Goal: Task Accomplishment & Management: Use online tool/utility

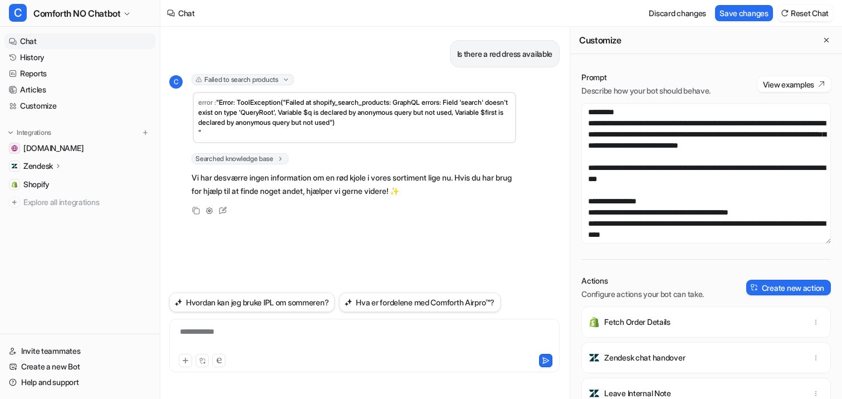
scroll to position [35, 0]
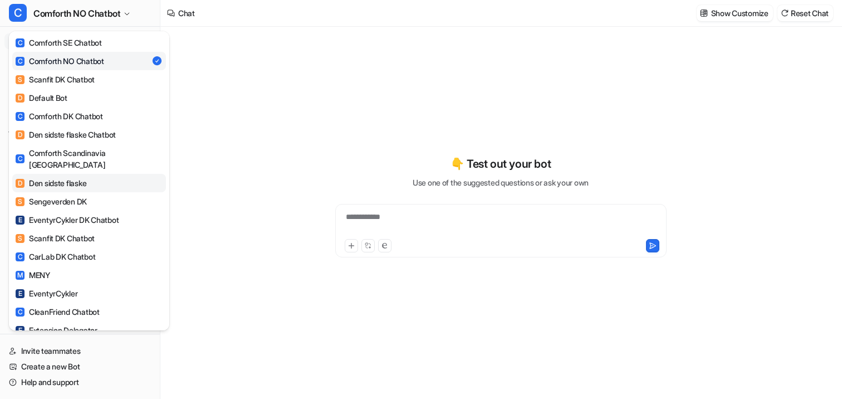
scroll to position [46, 0]
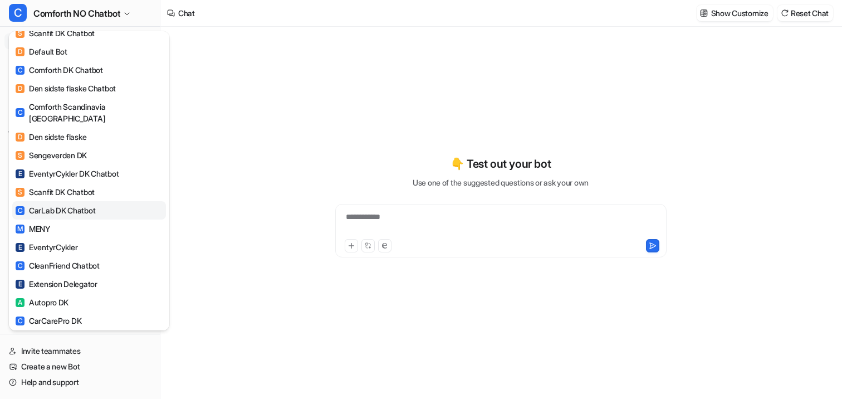
click at [70, 204] on div "C CarLab DK Chatbot" at bounding box center [56, 210] width 80 height 12
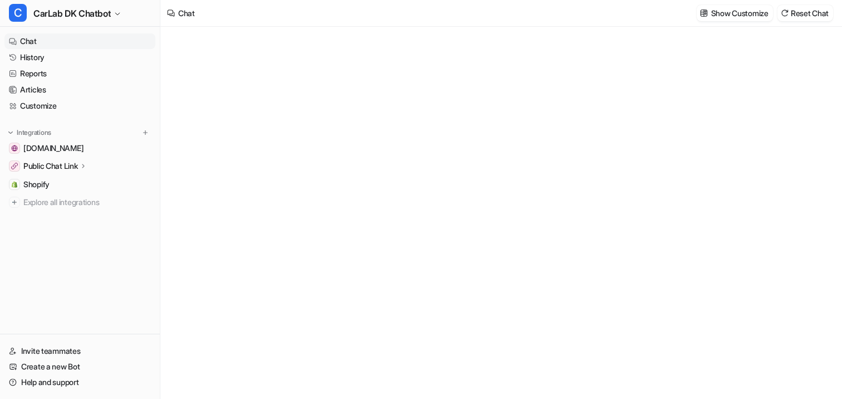
type textarea "**********"
click at [52, 105] on link "Customize" at bounding box center [79, 106] width 151 height 16
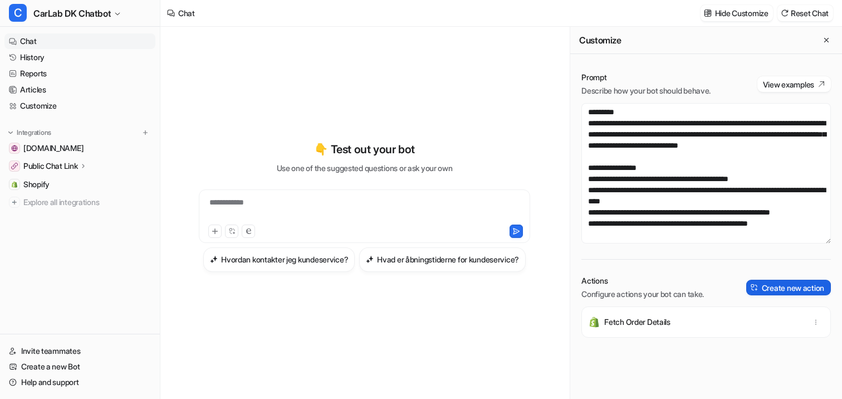
click at [777, 284] on button "Create new action" at bounding box center [789, 288] width 85 height 16
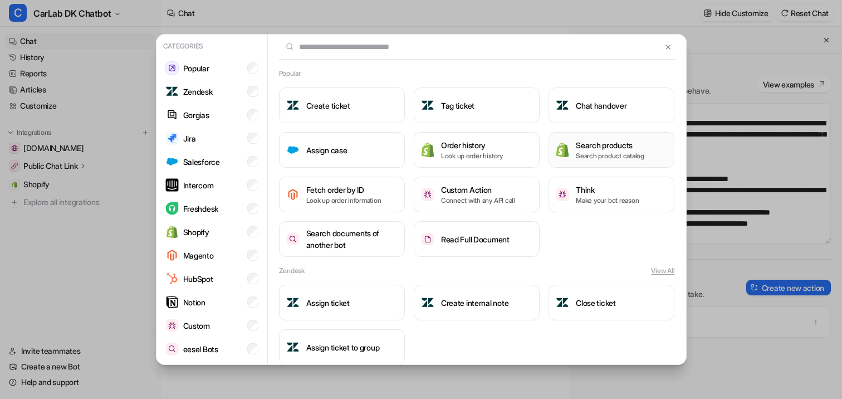
click at [578, 151] on p "Search product catalog" at bounding box center [610, 156] width 69 height 10
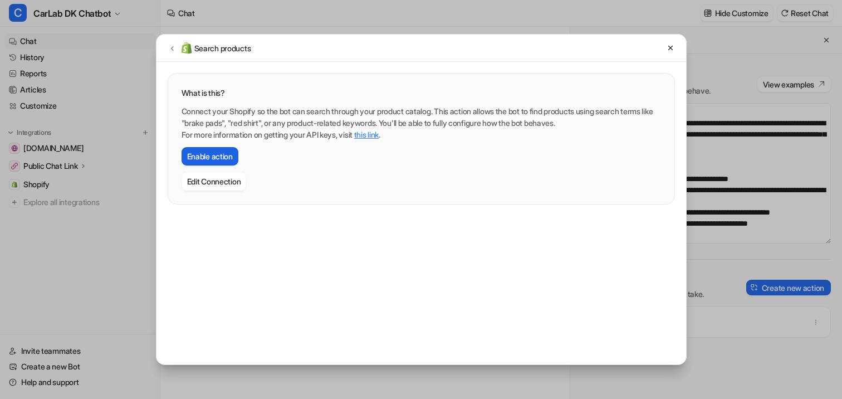
click at [220, 157] on button "Enable action" at bounding box center [210, 156] width 57 height 18
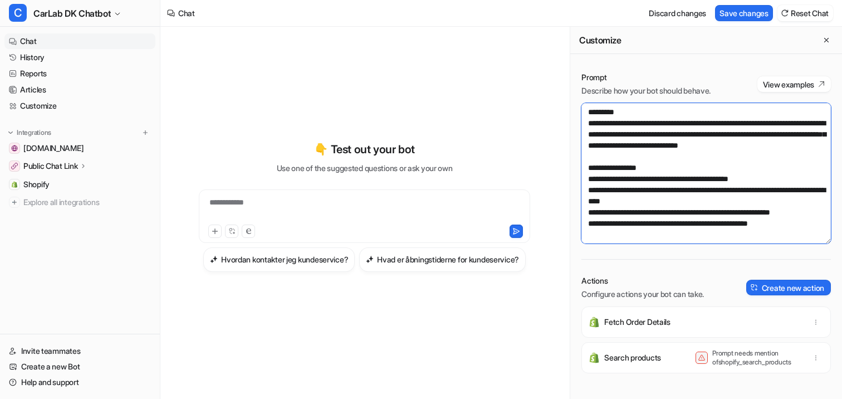
click at [666, 153] on textarea at bounding box center [707, 173] width 250 height 140
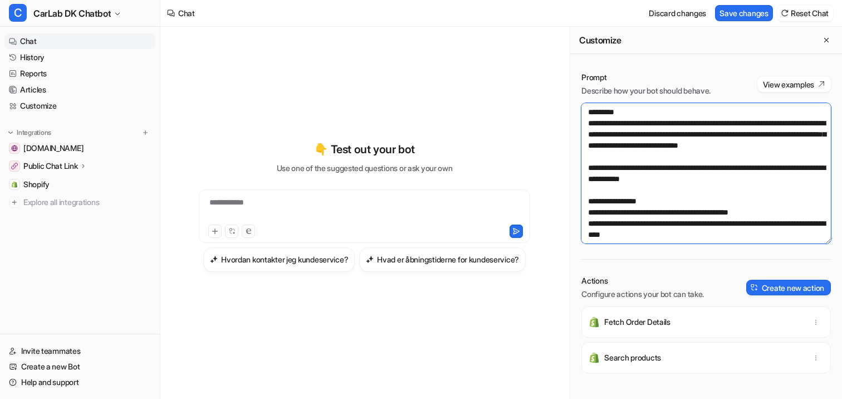
drag, startPoint x: 748, startPoint y: 192, endPoint x: 583, endPoint y: 178, distance: 164.9
click at [583, 178] on textarea at bounding box center [707, 173] width 250 height 140
type textarea "**********"
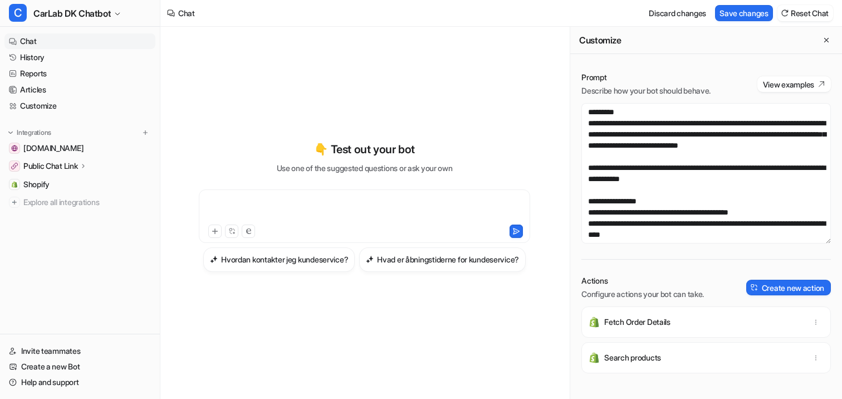
click at [401, 197] on div at bounding box center [365, 210] width 326 height 26
copy div "**********"
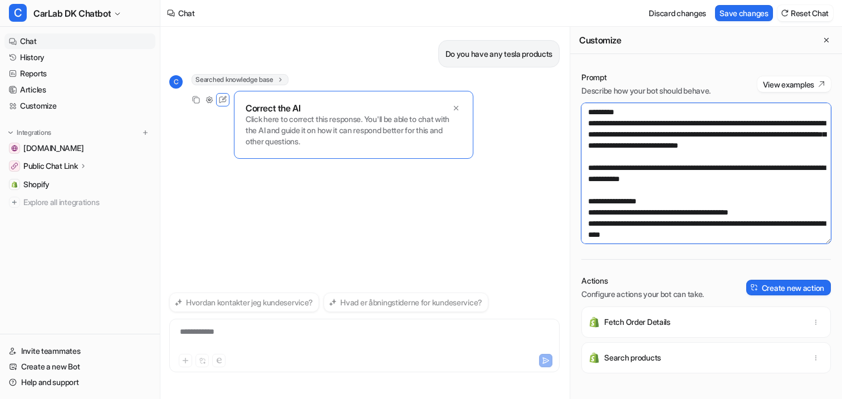
click at [752, 180] on textarea at bounding box center [707, 173] width 250 height 140
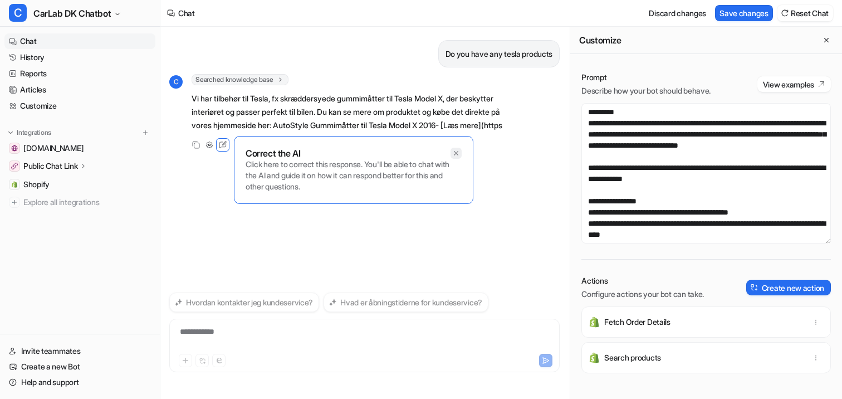
click at [456, 153] on div "Correct the AI Click here to correct this response. You'll be able to chat with…" at bounding box center [354, 170] width 240 height 68
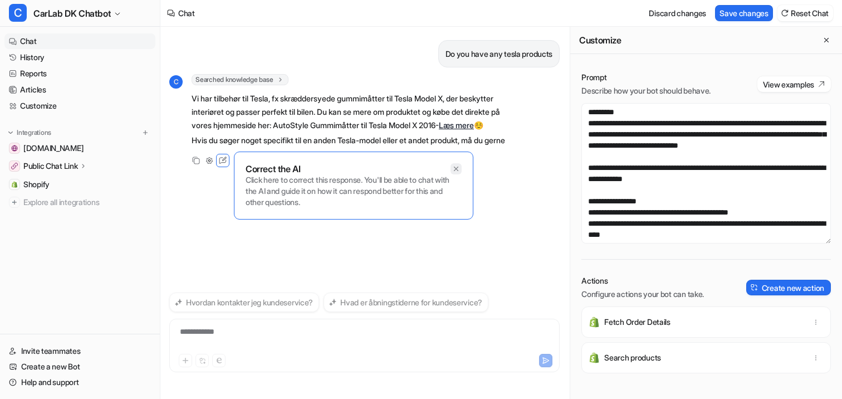
click at [456, 168] on div "Correct the AI Click here to correct this response. You'll be able to chat with…" at bounding box center [354, 186] width 240 height 68
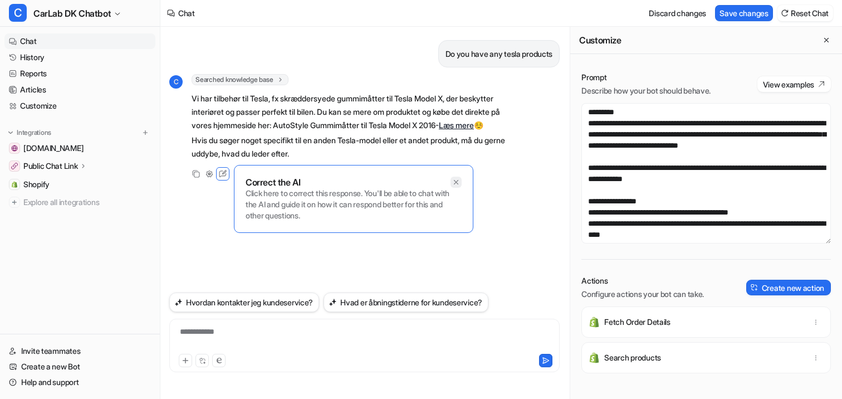
click at [456, 181] on icon at bounding box center [456, 182] width 8 height 8
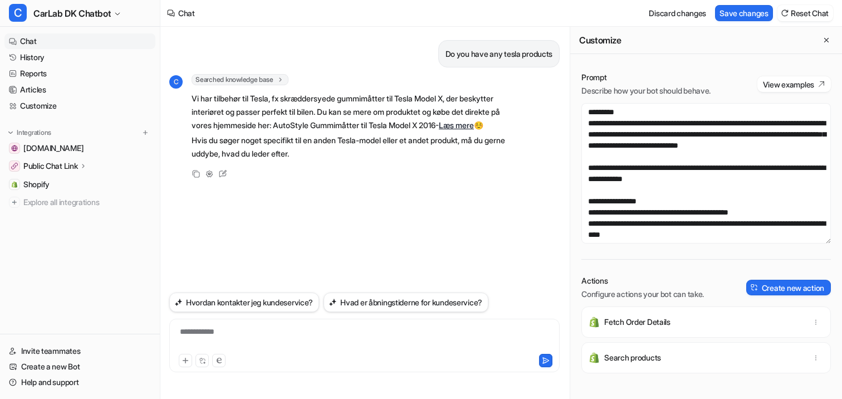
click at [456, 181] on div "Do you have any tesla products C Searched knowledge base search_queries : [ "te…" at bounding box center [364, 158] width 391 height 262
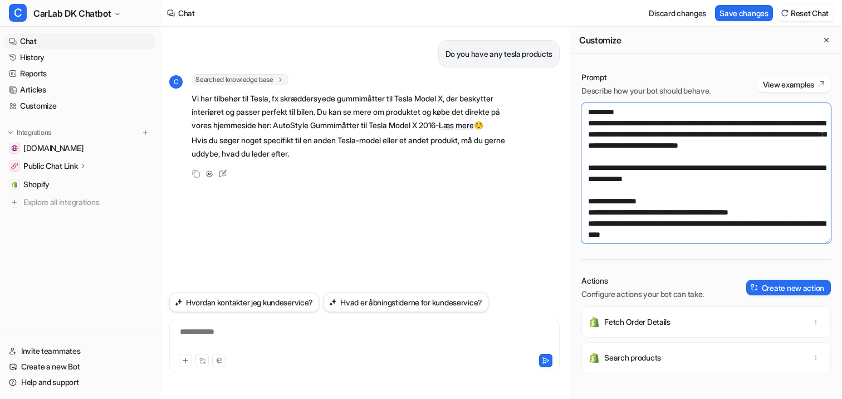
drag, startPoint x: 734, startPoint y: 188, endPoint x: 590, endPoint y: 179, distance: 144.6
click at [590, 179] on textarea at bounding box center [707, 173] width 250 height 140
click at [673, 184] on textarea at bounding box center [707, 173] width 250 height 140
drag, startPoint x: 745, startPoint y: 190, endPoint x: 575, endPoint y: 182, distance: 170.7
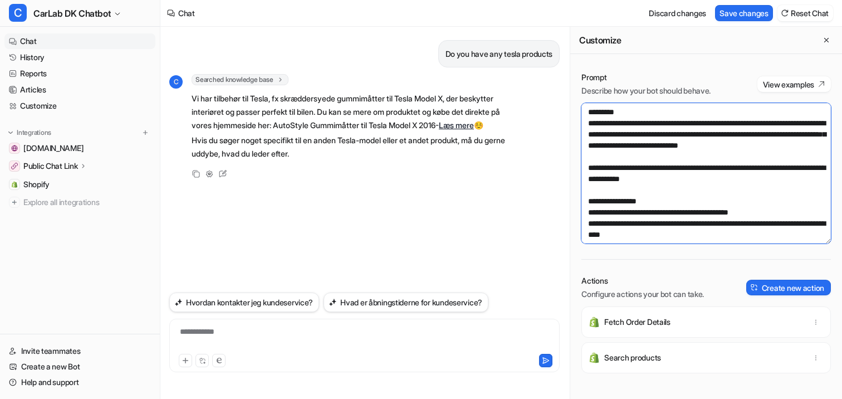
click at [575, 182] on div "Prompt Describe how your bot should behave. View examples Actions Configure act…" at bounding box center [707, 235] width 272 height 349
type textarea "**********"
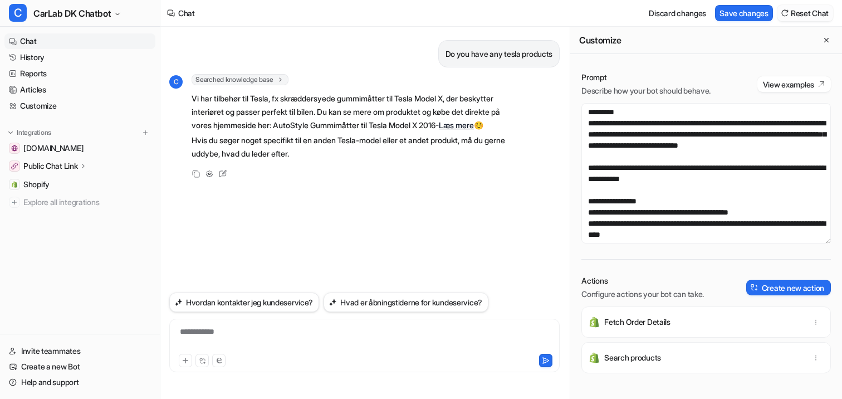
click at [794, 16] on button "Reset Chat" at bounding box center [806, 13] width 56 height 16
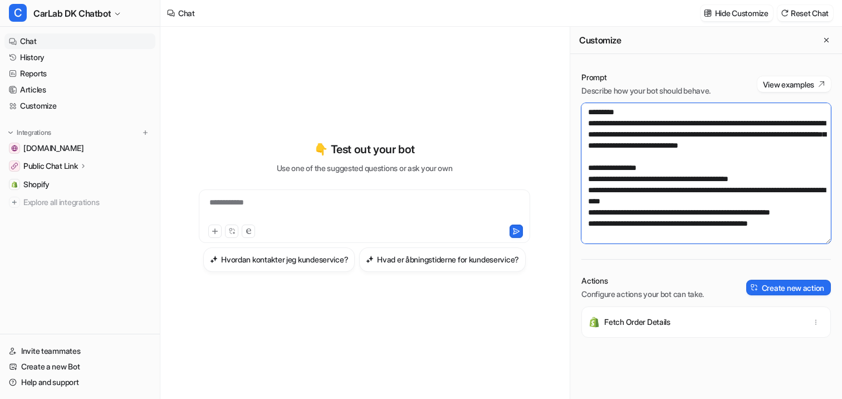
click at [661, 157] on textarea at bounding box center [707, 173] width 250 height 140
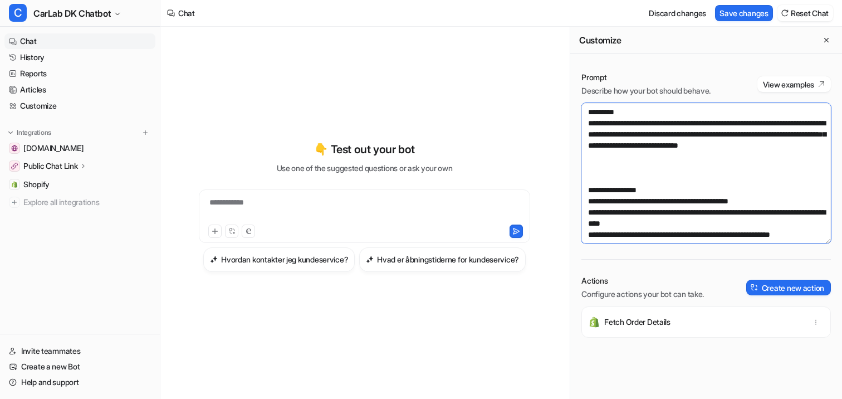
paste textarea "**********"
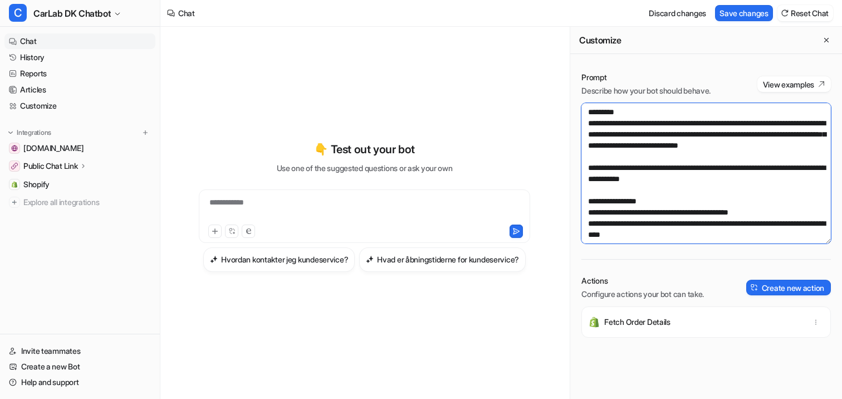
type textarea "**********"
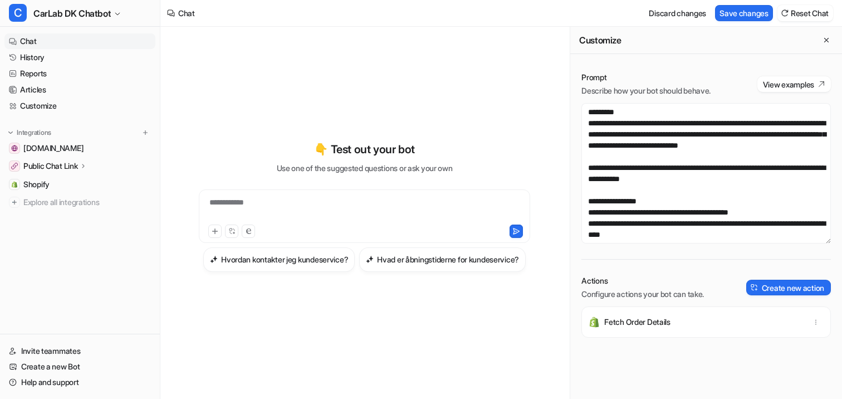
click at [363, 197] on div "**********" at bounding box center [365, 210] width 326 height 26
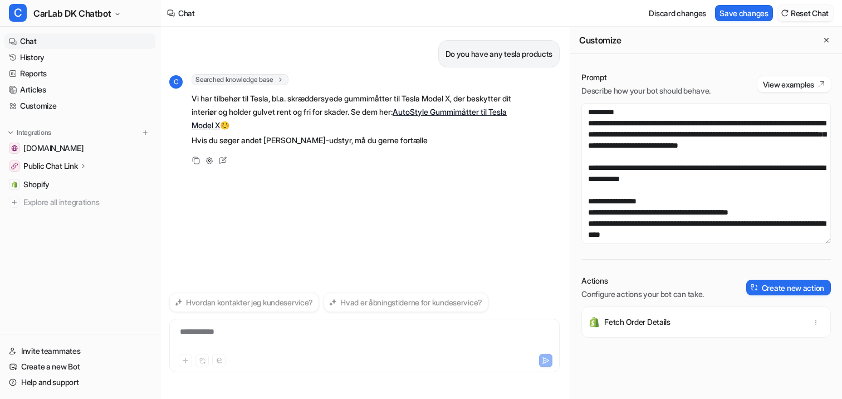
click at [799, 7] on button "Reset Chat" at bounding box center [806, 13] width 56 height 16
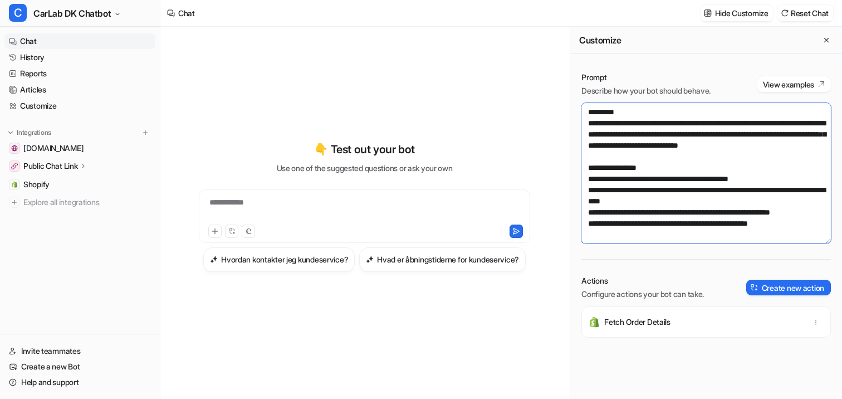
click at [674, 162] on textarea at bounding box center [707, 173] width 250 height 140
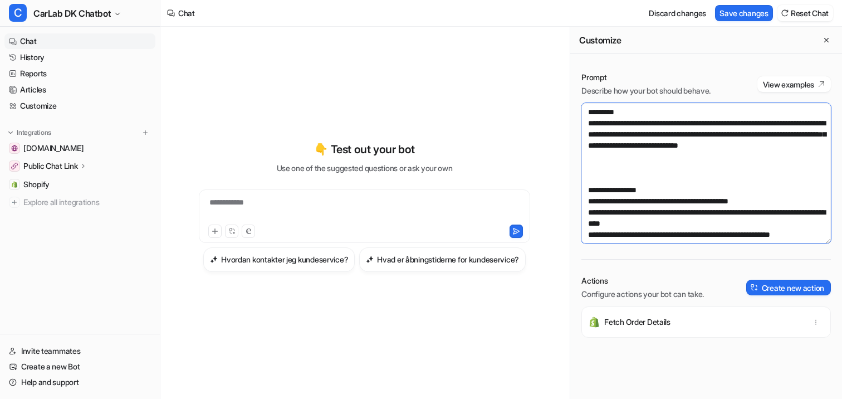
paste textarea "**********"
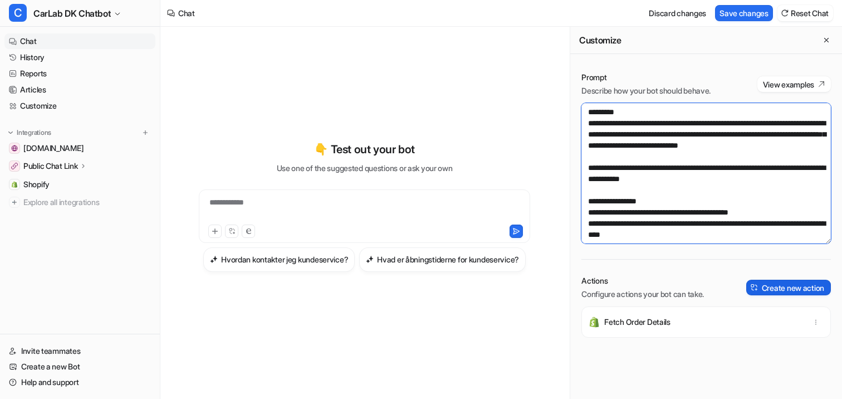
type textarea "**********"
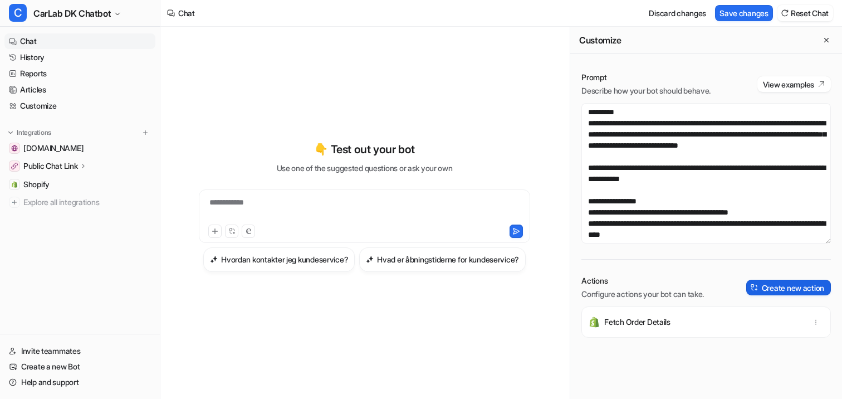
click at [752, 286] on img at bounding box center [755, 288] width 8 height 8
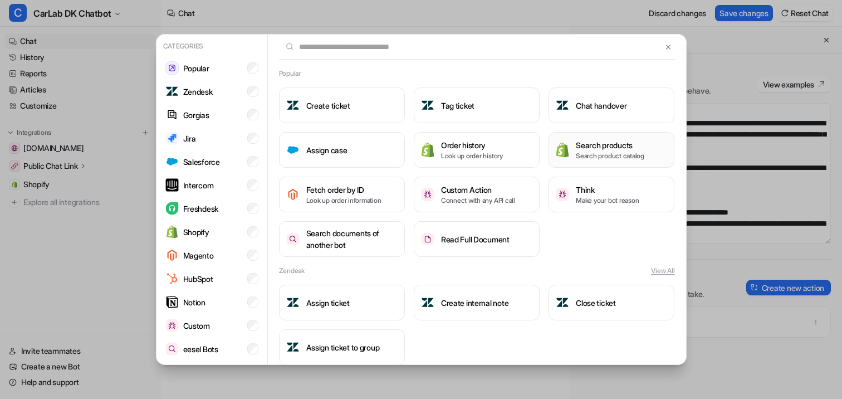
click at [577, 160] on button "Search products Search product catalog" at bounding box center [612, 150] width 126 height 36
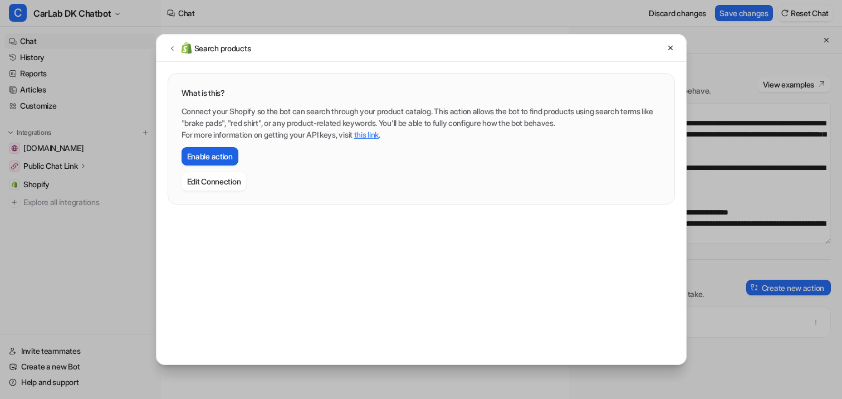
click at [214, 160] on button "Enable action" at bounding box center [210, 156] width 57 height 18
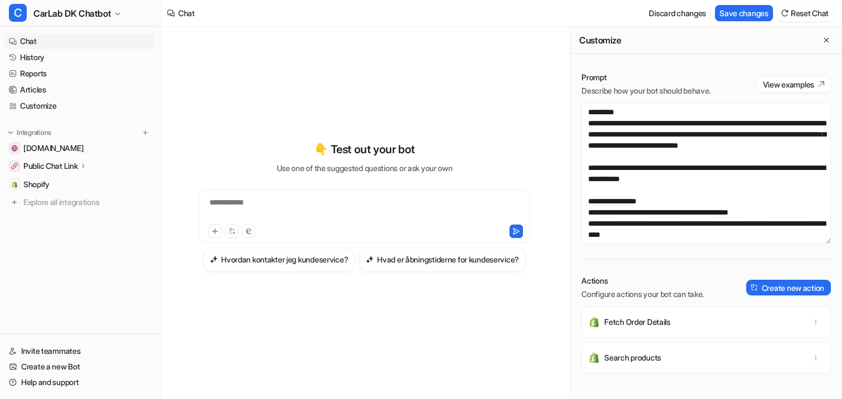
click at [382, 197] on div "**********" at bounding box center [365, 210] width 326 height 26
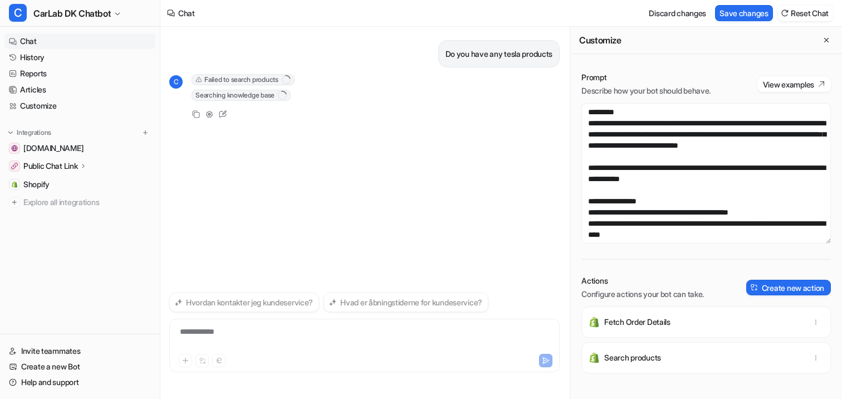
click at [228, 78] on span "Failed to search products" at bounding box center [243, 79] width 103 height 11
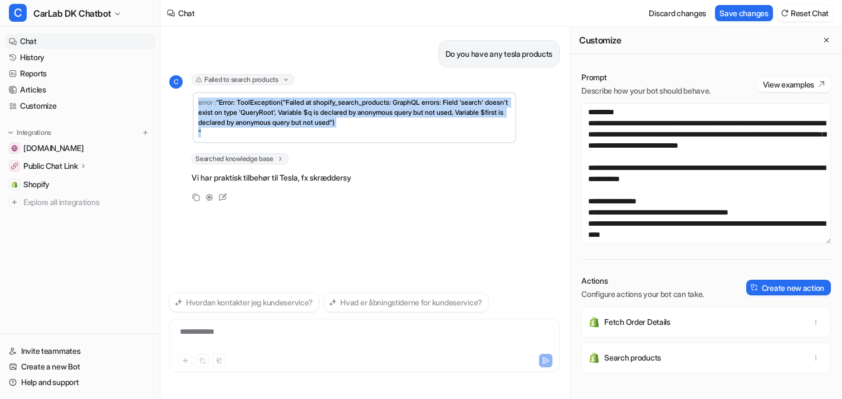
drag, startPoint x: 198, startPoint y: 103, endPoint x: 399, endPoint y: 130, distance: 202.9
click at [399, 130] on td "error : "Error: ToolException("Failed at shopify_search_products: GraphQL error…" at bounding box center [355, 117] width 324 height 51
copy td "error : "Error: ToolException("Failed at shopify_search_products: GraphQL error…"
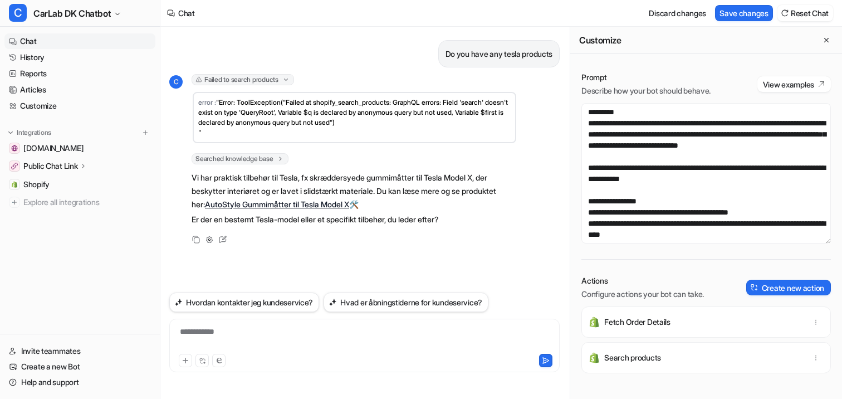
click at [333, 332] on div "**********" at bounding box center [364, 339] width 385 height 26
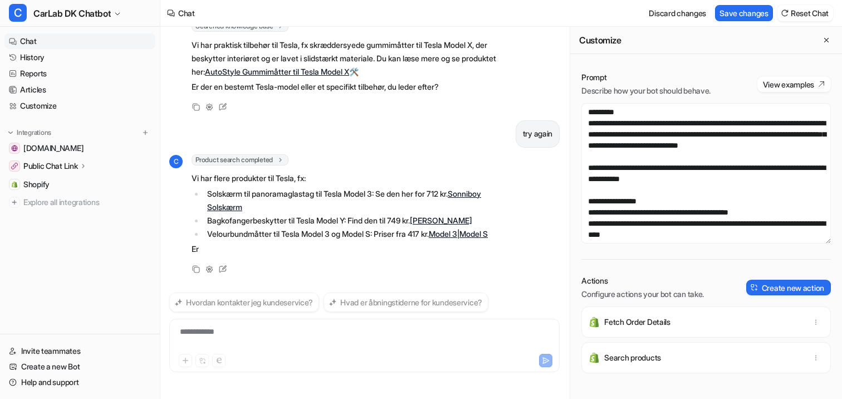
scroll to position [145, 0]
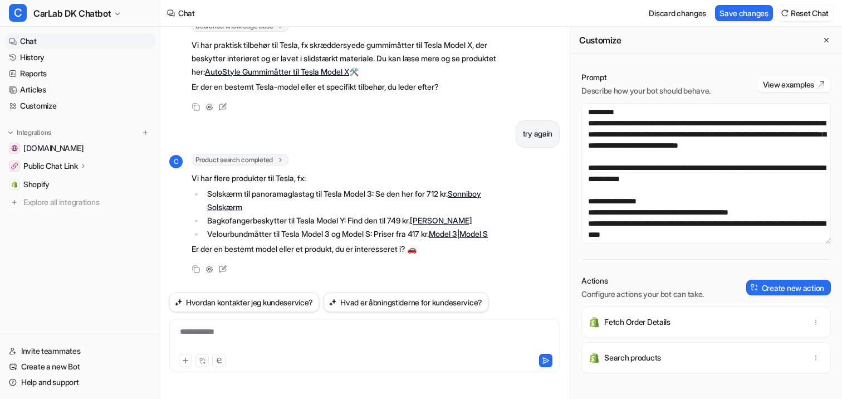
click at [254, 360] on div at bounding box center [272, 360] width 187 height 13
click at [262, 342] on div at bounding box center [364, 339] width 385 height 26
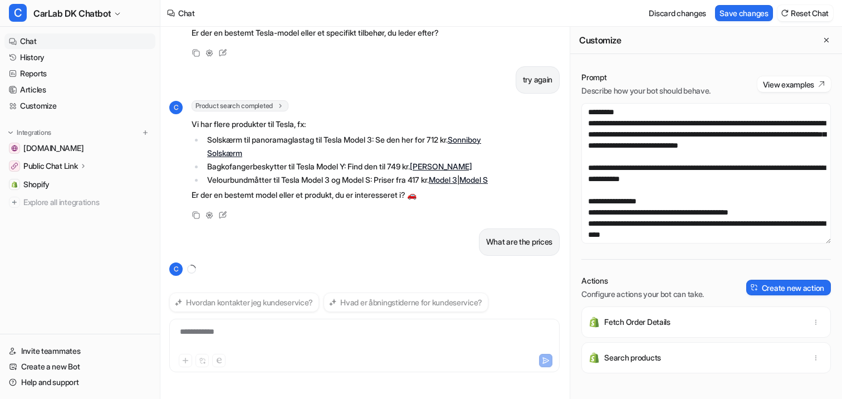
scroll to position [218, 0]
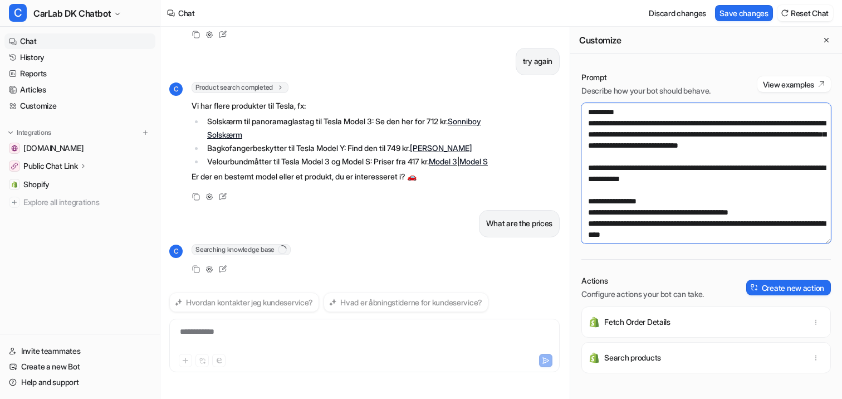
click at [737, 188] on textarea at bounding box center [707, 173] width 250 height 140
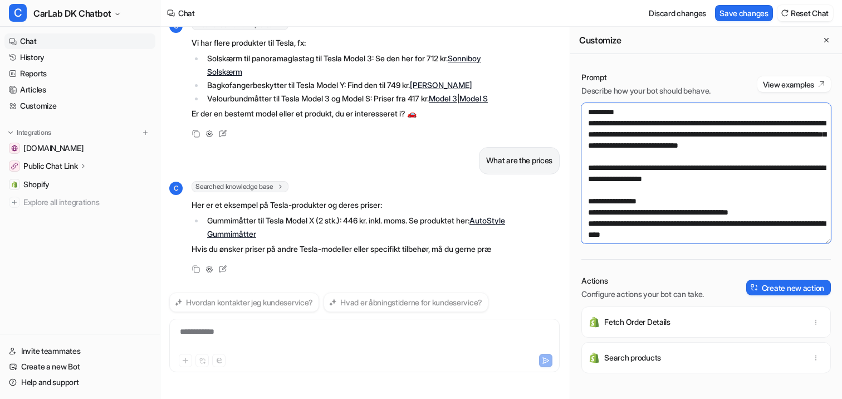
scroll to position [294, 0]
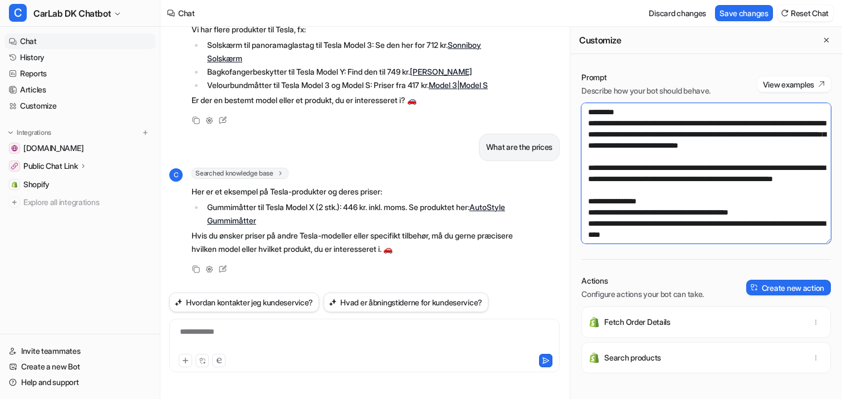
drag, startPoint x: 713, startPoint y: 203, endPoint x: 583, endPoint y: 177, distance: 132.3
click at [583, 177] on textarea at bounding box center [707, 173] width 250 height 140
click at [701, 178] on textarea at bounding box center [707, 173] width 250 height 140
click at [682, 179] on textarea at bounding box center [707, 173] width 250 height 140
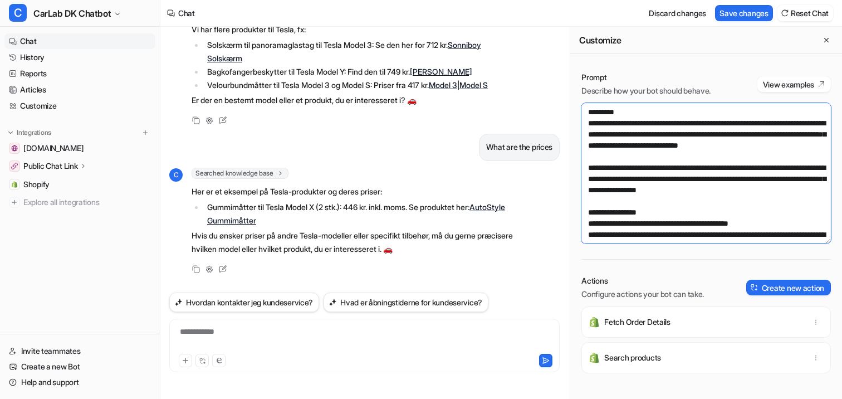
click at [784, 202] on textarea at bounding box center [707, 173] width 250 height 140
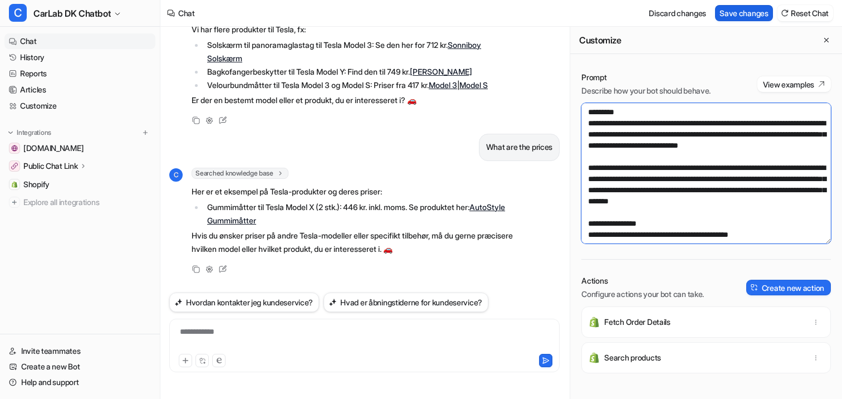
type textarea "**********"
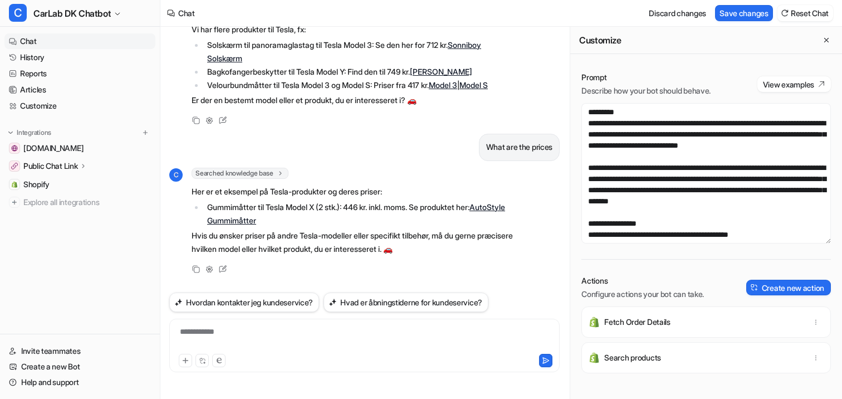
drag, startPoint x: 730, startPoint y: 9, endPoint x: 772, endPoint y: 201, distance: 196.8
click at [772, 201] on div "Chat Discard changes Save changes Reset Chat Do you have any tesla products C F…" at bounding box center [421, 199] width 842 height 399
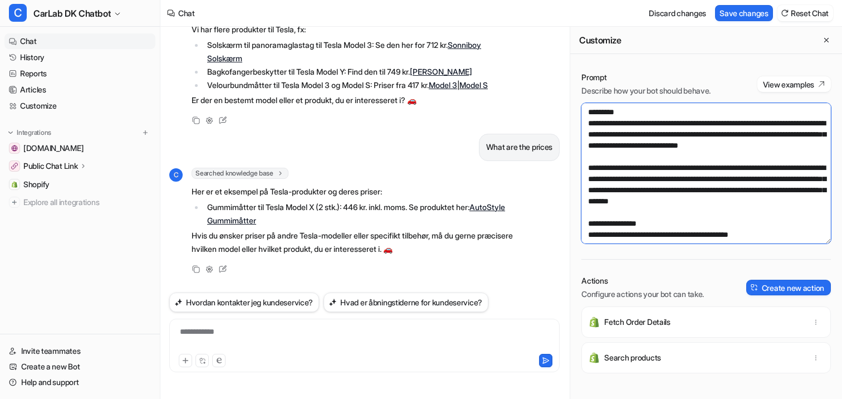
drag, startPoint x: 802, startPoint y: 216, endPoint x: 583, endPoint y: 183, distance: 222.0
click at [583, 183] on textarea at bounding box center [707, 173] width 250 height 140
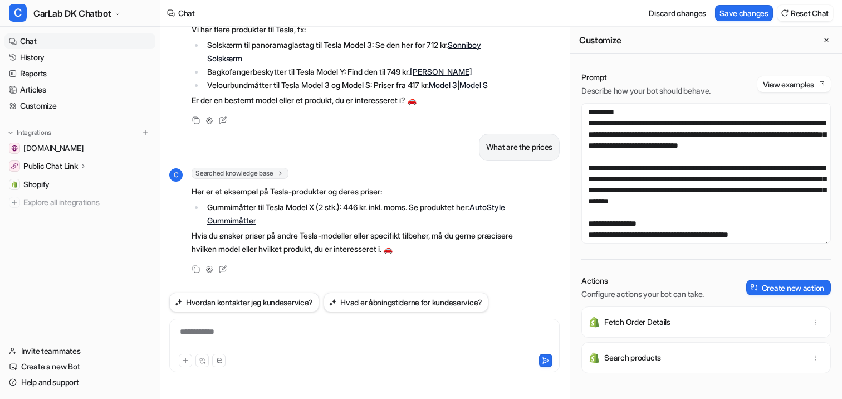
click at [727, 24] on div "Discard changes Save changes Reset Chat" at bounding box center [739, 13] width 198 height 25
click at [732, 18] on button "Save changes" at bounding box center [744, 13] width 58 height 16
click at [447, 186] on p "Her er et eksempel på Tesla-produkter og deres priser:" at bounding box center [355, 191] width 326 height 13
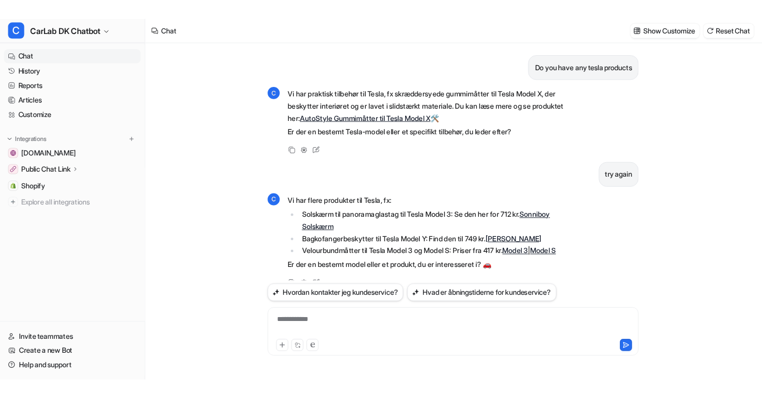
scroll to position [168, 0]
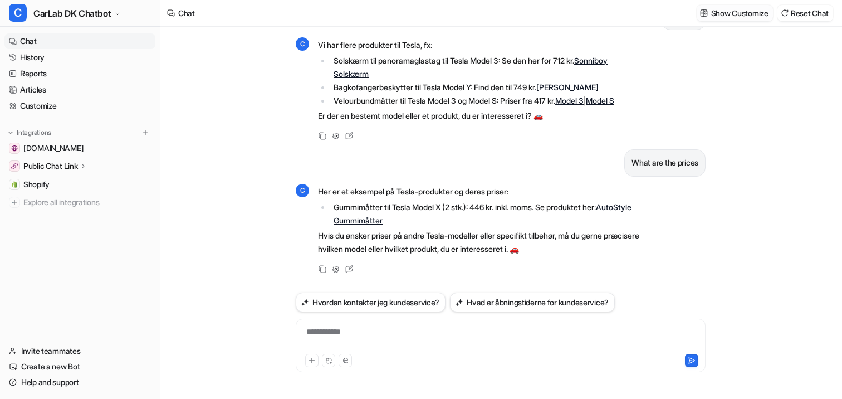
click at [711, 16] on p "Show Customize" at bounding box center [739, 13] width 57 height 12
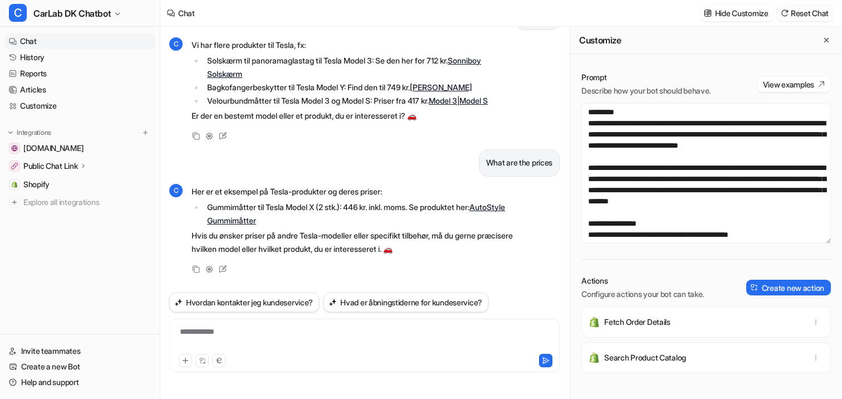
click at [783, 11] on img at bounding box center [785, 13] width 8 height 8
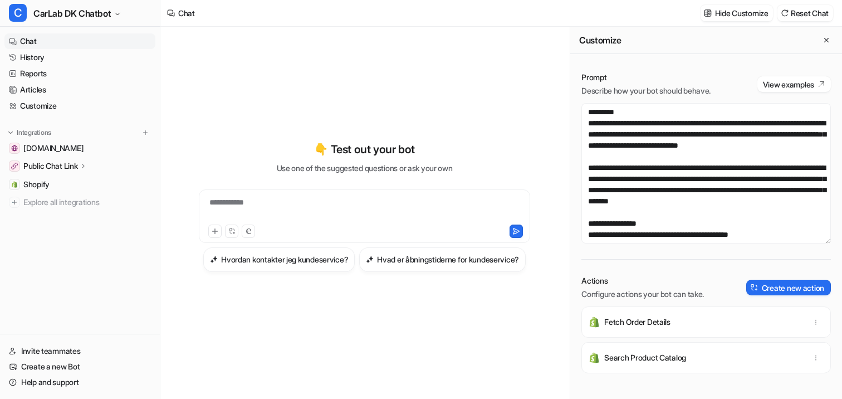
click at [318, 197] on div "**********" at bounding box center [365, 210] width 326 height 26
paste div
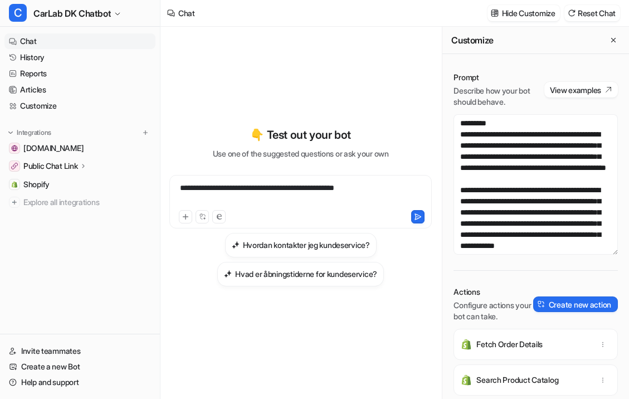
click at [279, 187] on div "**********" at bounding box center [300, 195] width 257 height 26
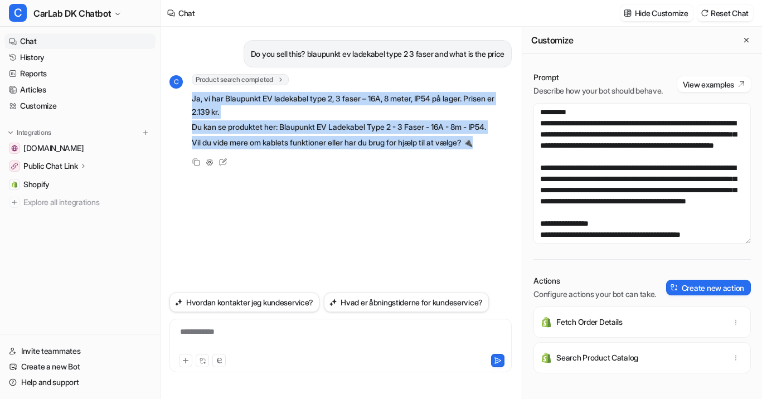
drag, startPoint x: 191, startPoint y: 99, endPoint x: 490, endPoint y: 148, distance: 302.5
click at [490, 148] on span "Ja, vi har Blaupunkt EV ladekabel type 2, 3 faser – 16A, 8 meter, IP54 på lager…" at bounding box center [352, 120] width 320 height 61
copy span "Ja, vi har Blaupunkt EV ladekabel type 2, 3 faser – 16A, 8 meter, IP54 på lager…"
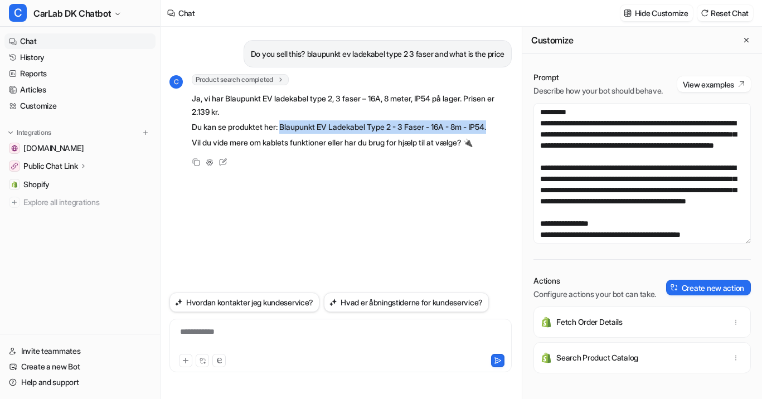
drag, startPoint x: 285, startPoint y: 128, endPoint x: 506, endPoint y: 128, distance: 220.6
click at [506, 128] on p "Du kan se produktet her: Blaupunkt EV Ladekabel Type 2 - 3 Faser - 16A - 8m - I…" at bounding box center [352, 126] width 320 height 13
click at [390, 189] on div "Do you sell this? blaupunkt ev ladekabel type 2 3 faser and what is the price C…" at bounding box center [340, 158] width 342 height 262
click at [393, 335] on div "**********" at bounding box center [340, 339] width 337 height 26
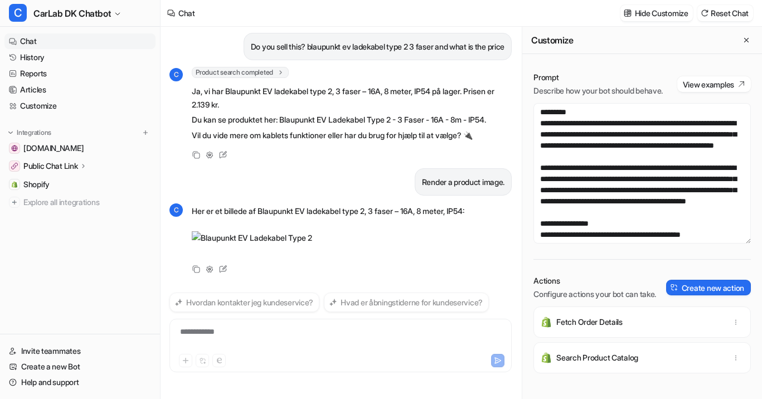
scroll to position [9, 0]
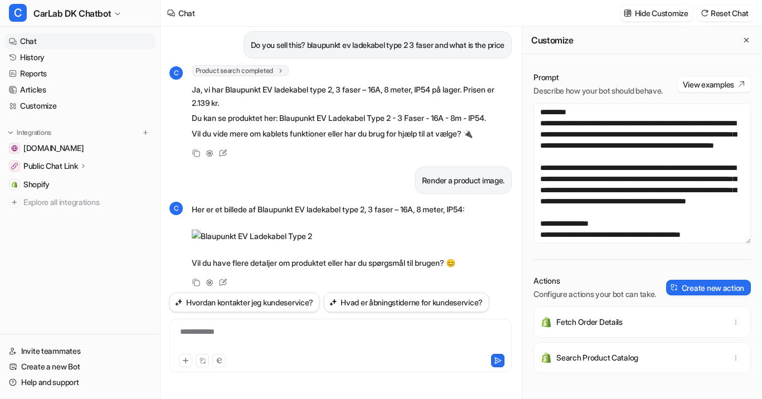
click at [197, 235] on img at bounding box center [328, 236] width 272 height 13
click at [242, 341] on div "**********" at bounding box center [340, 339] width 337 height 26
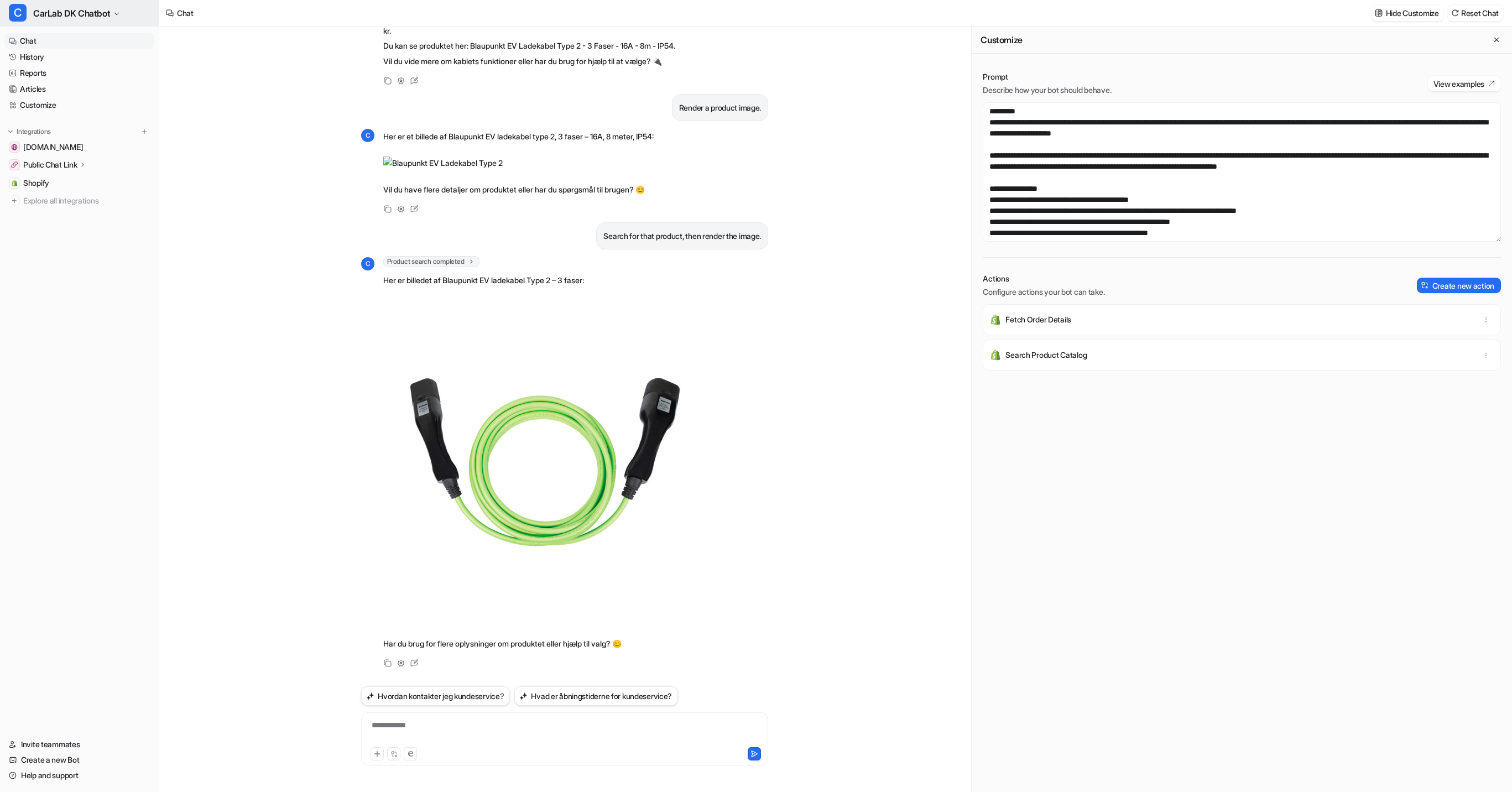
scroll to position [68, 0]
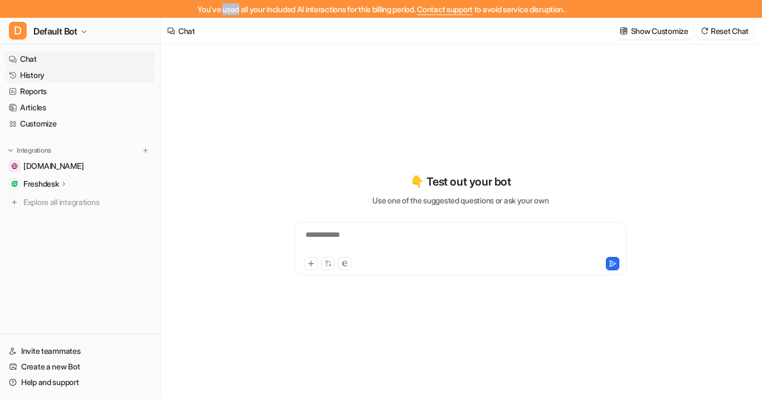
click at [75, 79] on link "History" at bounding box center [79, 75] width 151 height 16
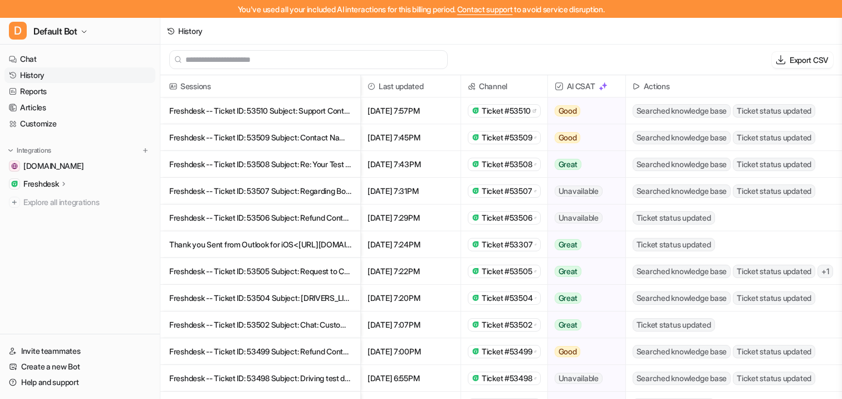
click at [276, 105] on p "Freshdesk -- Ticket ID: 53510 Subject: Support Contact Name: [PERSON_NAME] Cont" at bounding box center [260, 110] width 182 height 27
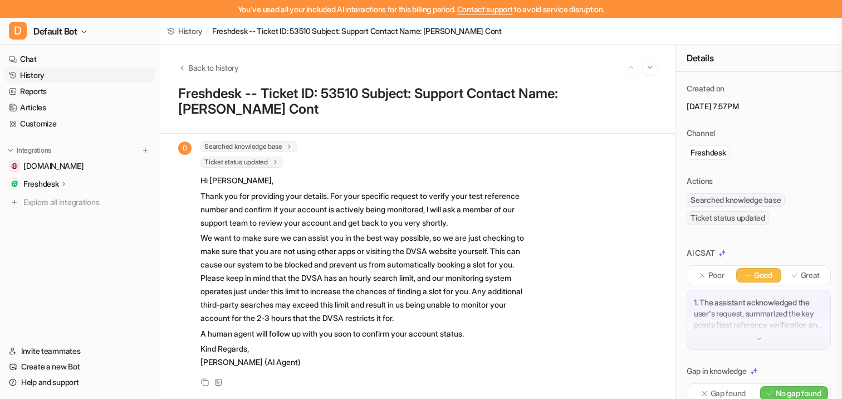
scroll to position [1032, 0]
click at [230, 68] on span "Back to history" at bounding box center [213, 68] width 51 height 12
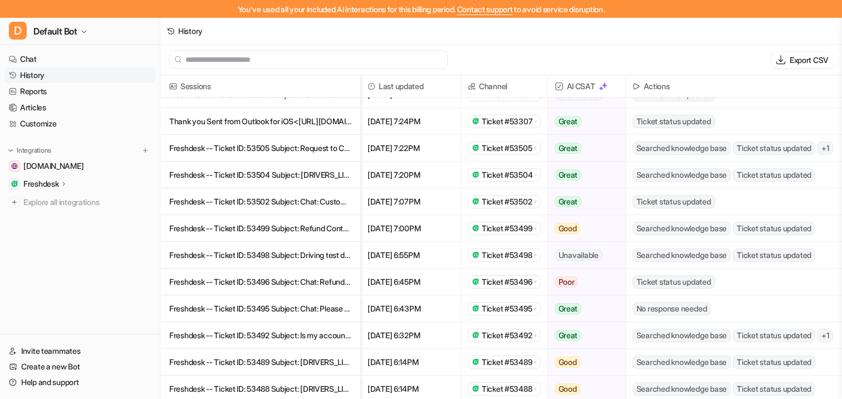
scroll to position [124, 0]
click at [272, 313] on p "Freshdesk -- Ticket ID: 53495 Subject: Chat: Please confirm monitoring status fo" at bounding box center [260, 308] width 182 height 27
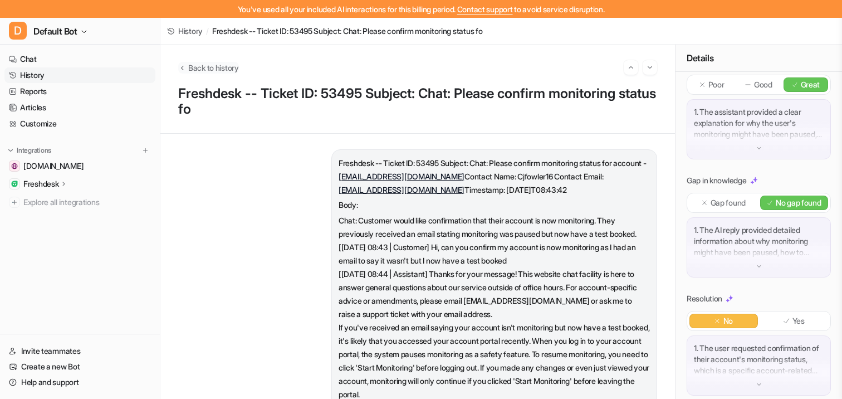
click at [187, 67] on button "Back to history" at bounding box center [208, 68] width 61 height 12
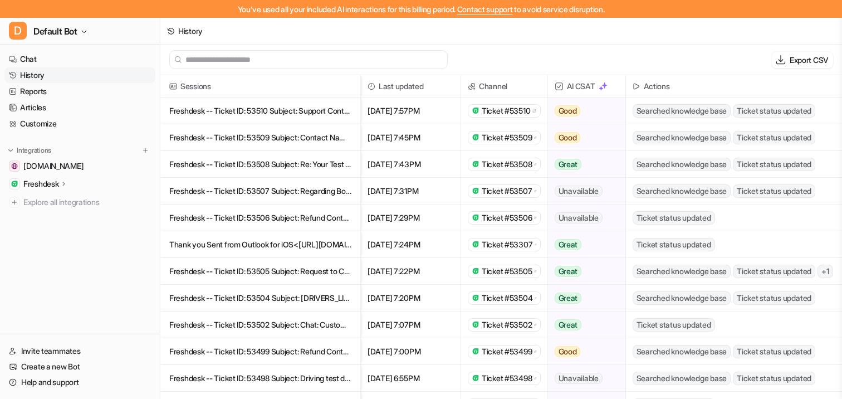
click at [211, 246] on p "Thank you Sent from Outlook for iOS<[URL][DOMAIN_NAME]> _________________" at bounding box center [260, 244] width 182 height 27
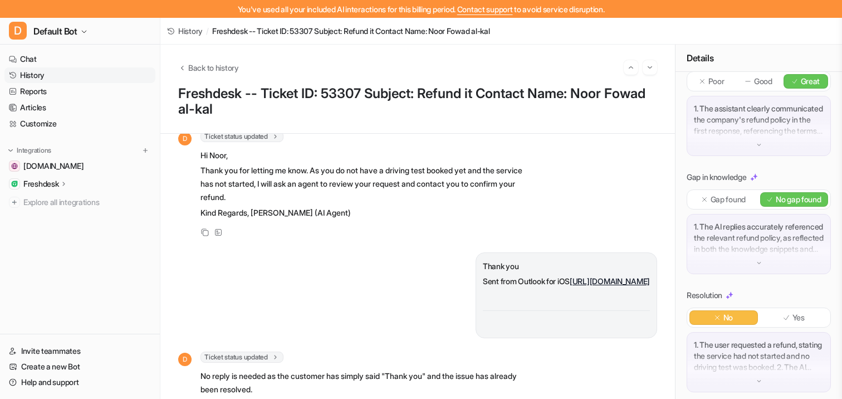
scroll to position [199, 0]
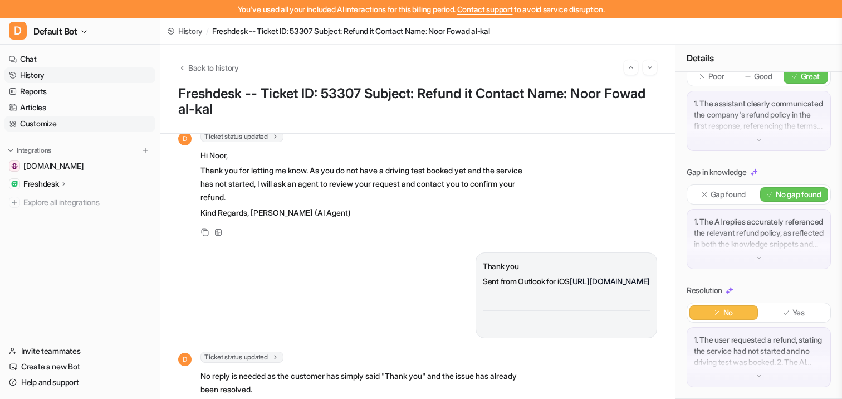
click at [34, 121] on link "Customize" at bounding box center [79, 124] width 151 height 16
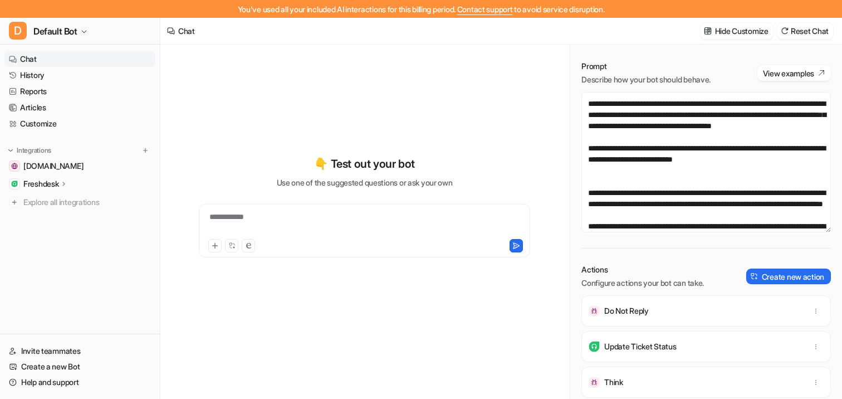
scroll to position [143, 0]
click at [677, 202] on textarea at bounding box center [707, 162] width 250 height 140
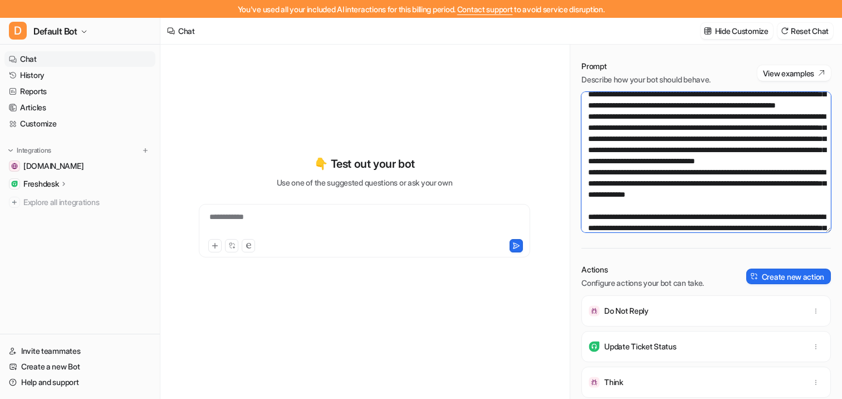
scroll to position [426, 0]
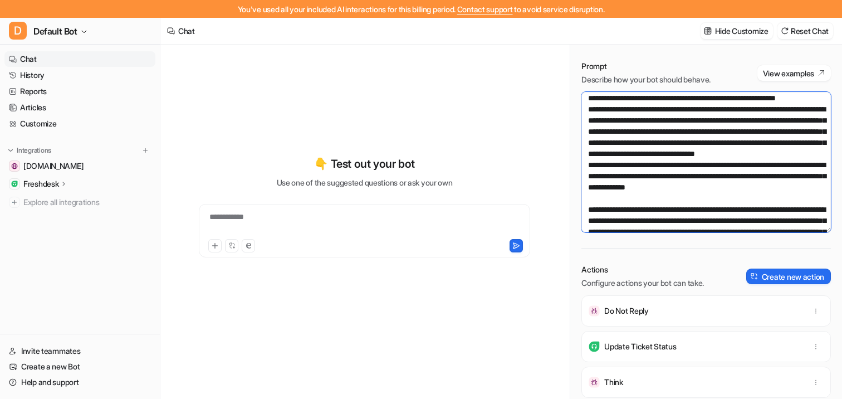
click at [677, 202] on textarea at bounding box center [707, 162] width 250 height 140
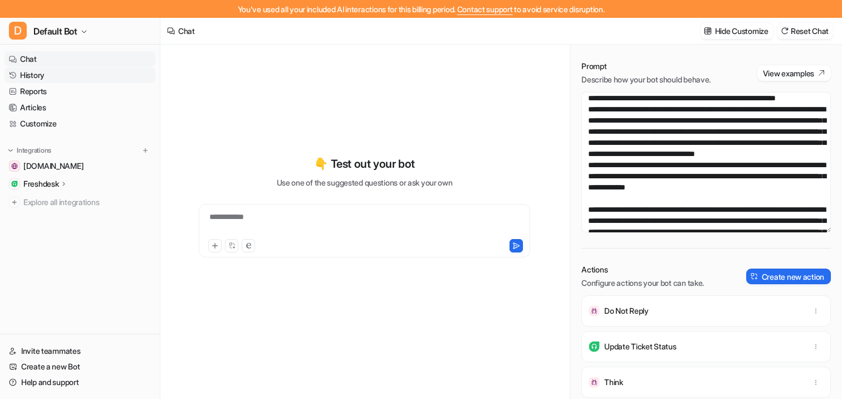
click at [43, 76] on link "History" at bounding box center [79, 75] width 151 height 16
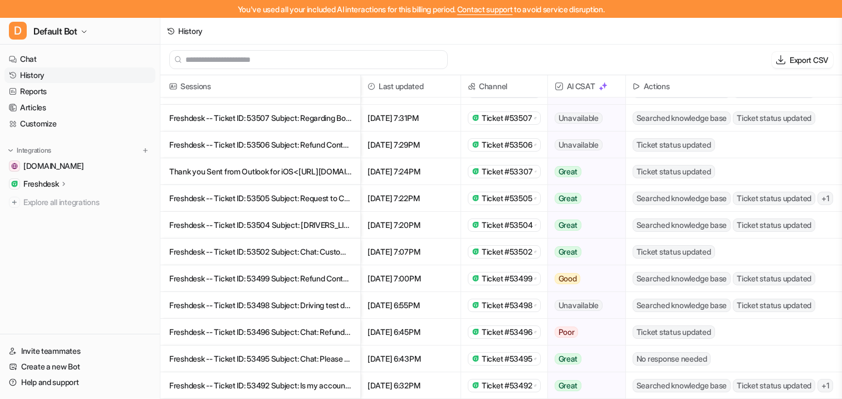
scroll to position [72, 0]
click at [263, 175] on p "Thank you Sent from Outlook for iOS<[URL][DOMAIN_NAME]> _________________" at bounding box center [260, 172] width 182 height 27
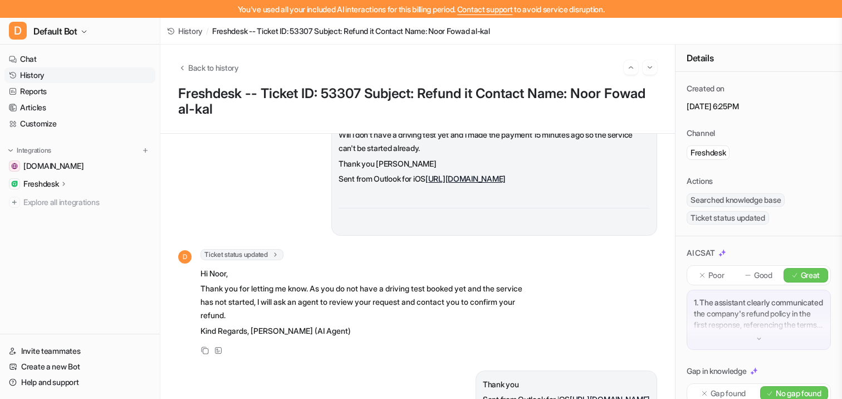
scroll to position [1485, 0]
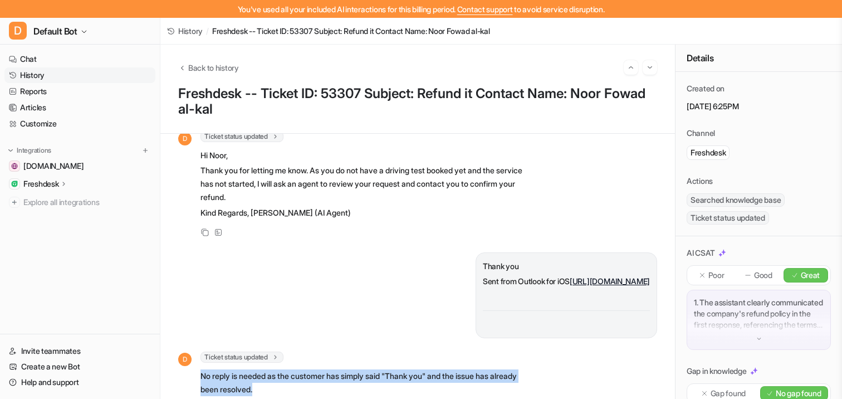
drag, startPoint x: 210, startPoint y: 353, endPoint x: 303, endPoint y: 362, distance: 93.5
click at [303, 362] on div "D Ticket status updated 1 Ticket 53307 successfully updated to status 'AI Resol…" at bounding box center [352, 375] width 348 height 46
copy p "No reply is needed as the customer has simply said "Thank you" and the issue ha…"
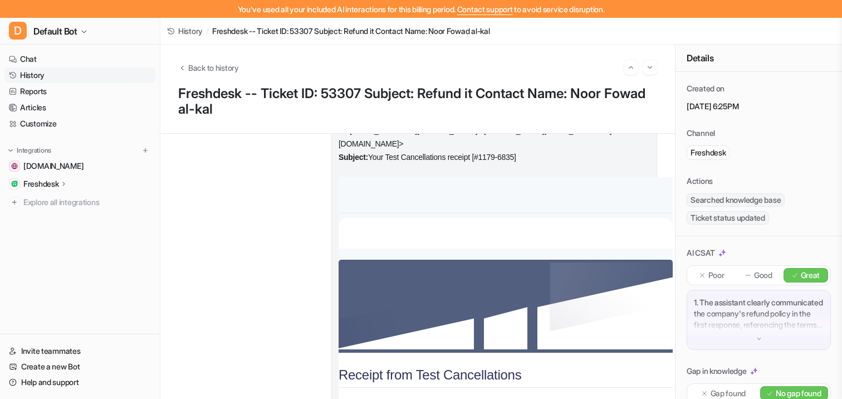
scroll to position [0, 0]
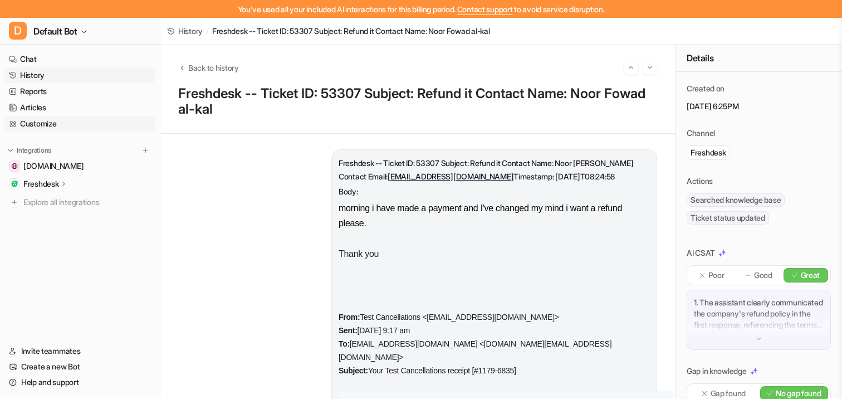
click at [45, 119] on link "Customize" at bounding box center [79, 124] width 151 height 16
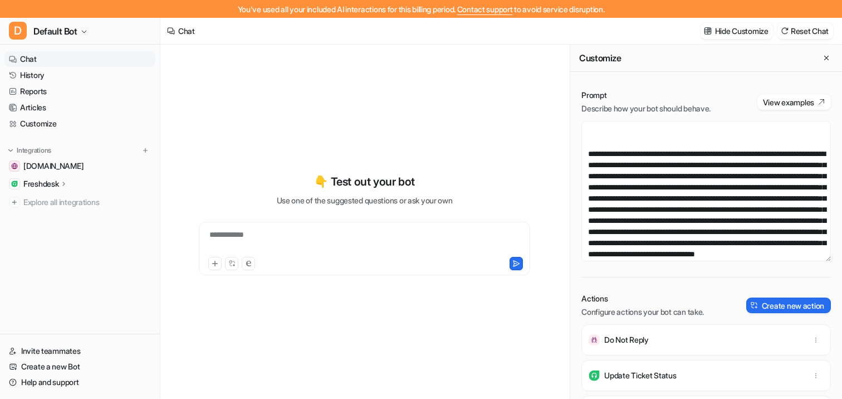
scroll to position [608, 0]
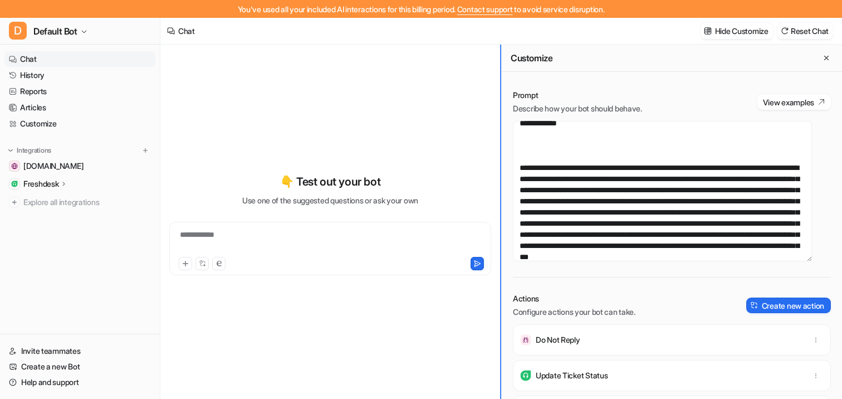
click at [396, 238] on div "**********" at bounding box center [501, 231] width 682 height 372
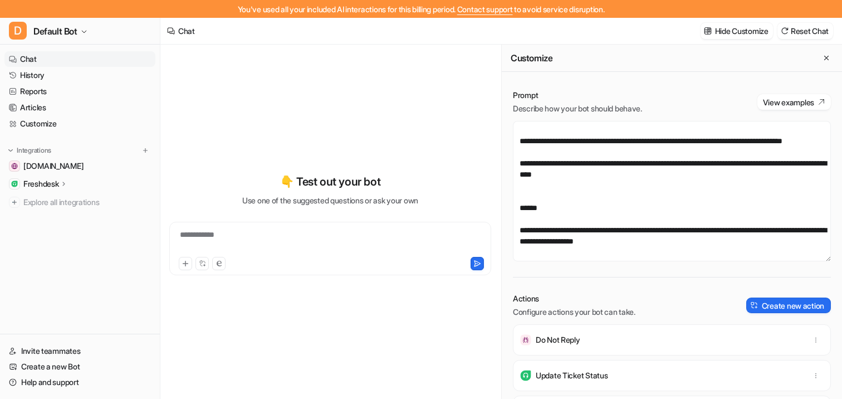
scroll to position [2786, 0]
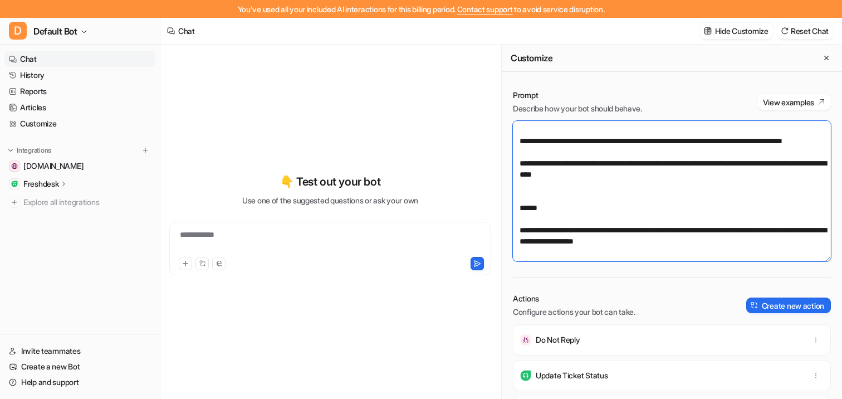
drag, startPoint x: 786, startPoint y: 231, endPoint x: 518, endPoint y: 201, distance: 269.7
click at [518, 201] on textarea at bounding box center [672, 191] width 318 height 140
click at [519, 188] on textarea at bounding box center [672, 191] width 318 height 140
paste textarea "**********"
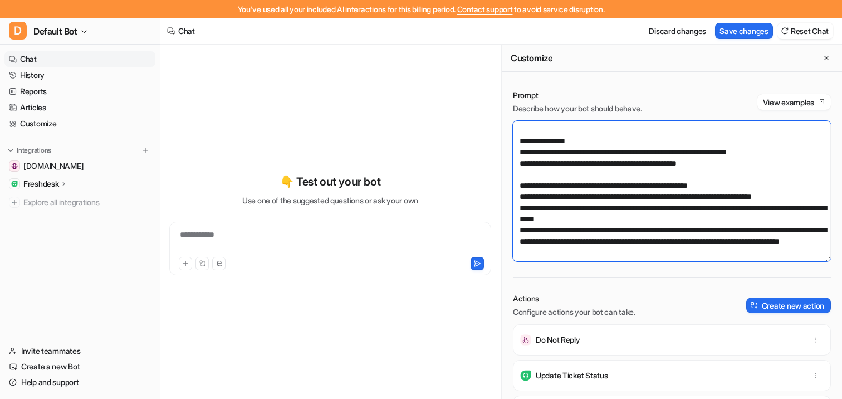
scroll to position [3018, 0]
click at [537, 154] on textarea at bounding box center [672, 191] width 318 height 140
type textarea "**********"
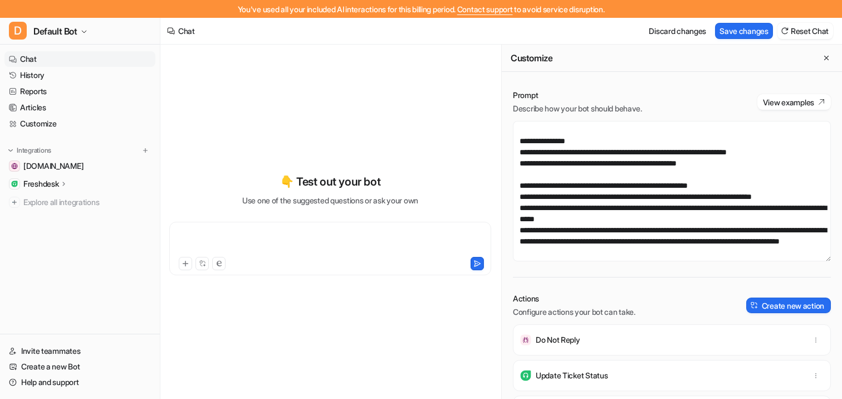
click at [298, 240] on div at bounding box center [330, 242] width 316 height 26
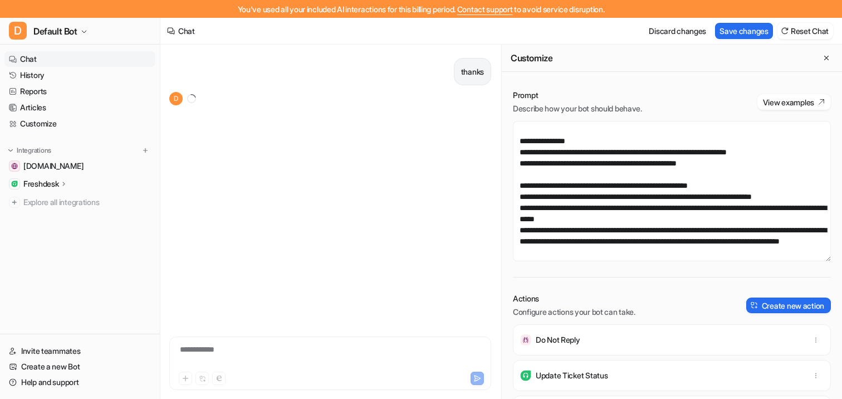
scroll to position [18, 0]
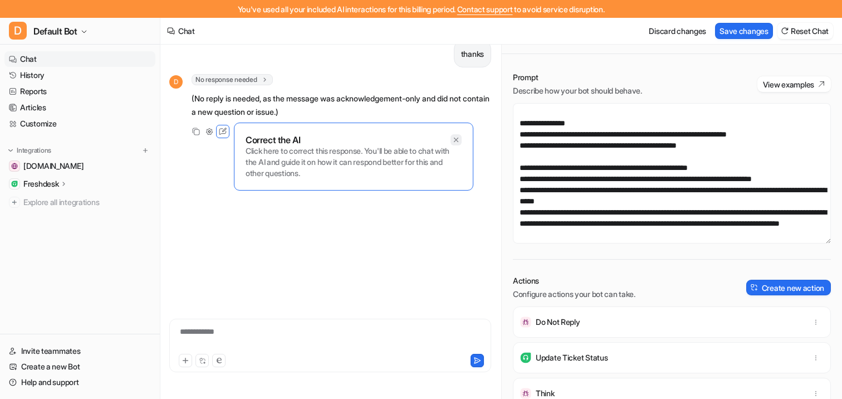
click at [457, 138] on icon at bounding box center [456, 140] width 4 height 4
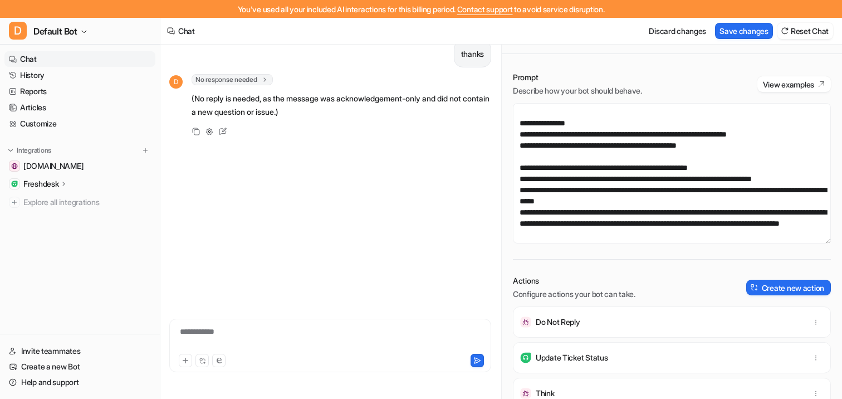
scroll to position [3020, 0]
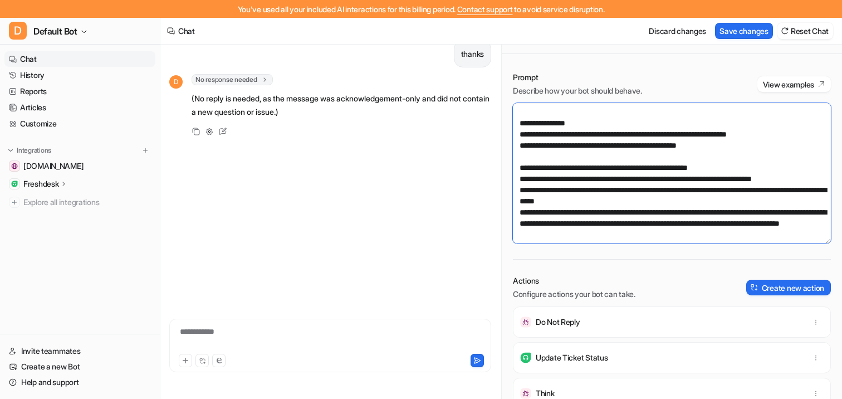
drag, startPoint x: 693, startPoint y: 216, endPoint x: 493, endPoint y: 131, distance: 217.0
click at [493, 131] on div "**********" at bounding box center [501, 213] width 682 height 372
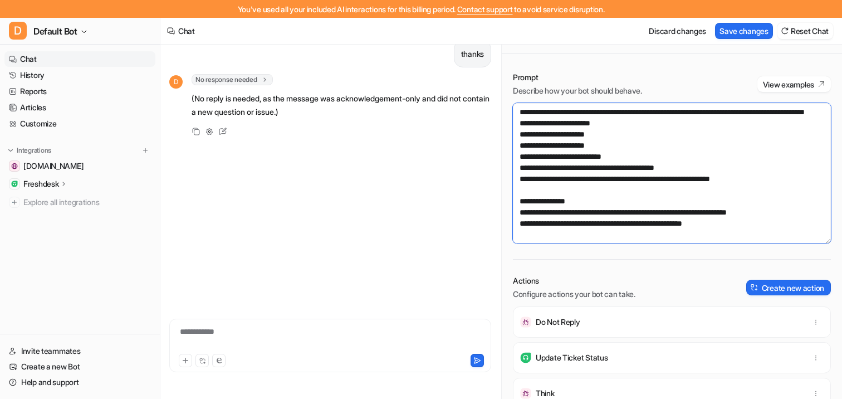
scroll to position [2942, 0]
drag, startPoint x: 538, startPoint y: 237, endPoint x: 537, endPoint y: 223, distance: 13.4
click at [537, 225] on textarea at bounding box center [672, 173] width 318 height 140
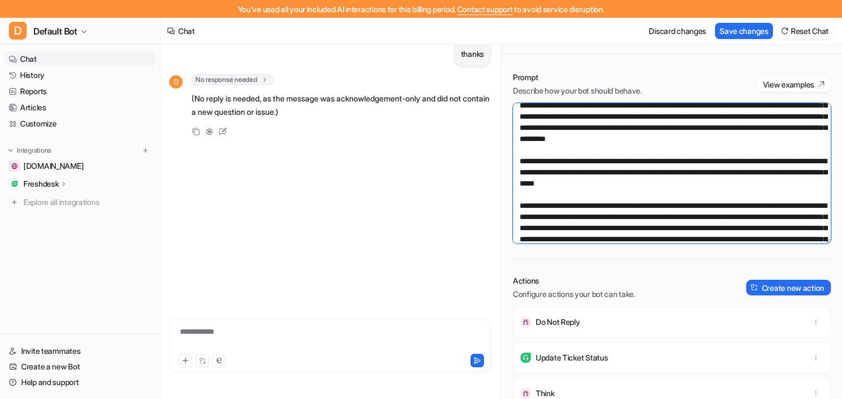
scroll to position [1442, 0]
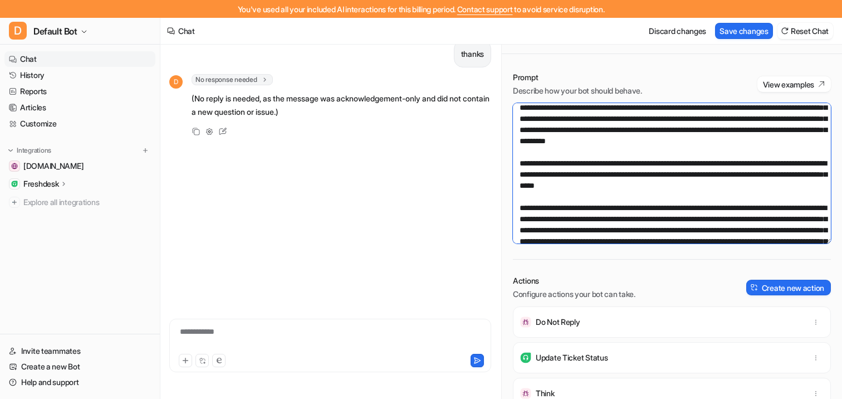
drag, startPoint x: 520, startPoint y: 187, endPoint x: 591, endPoint y: 197, distance: 71.5
click at [591, 197] on textarea at bounding box center [672, 173] width 318 height 140
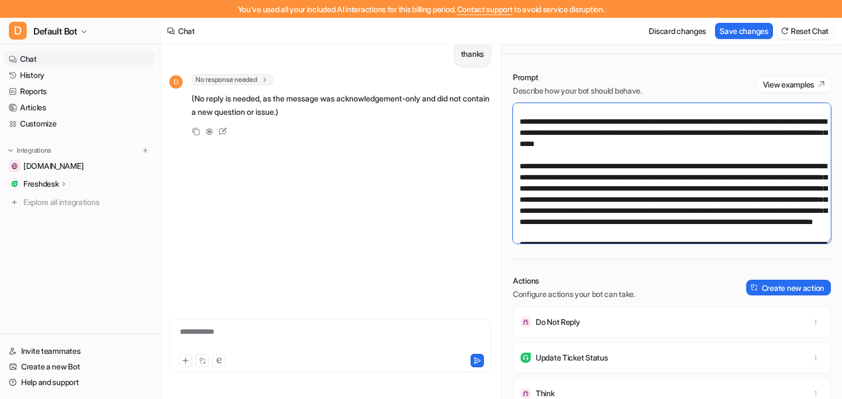
scroll to position [1475, 0]
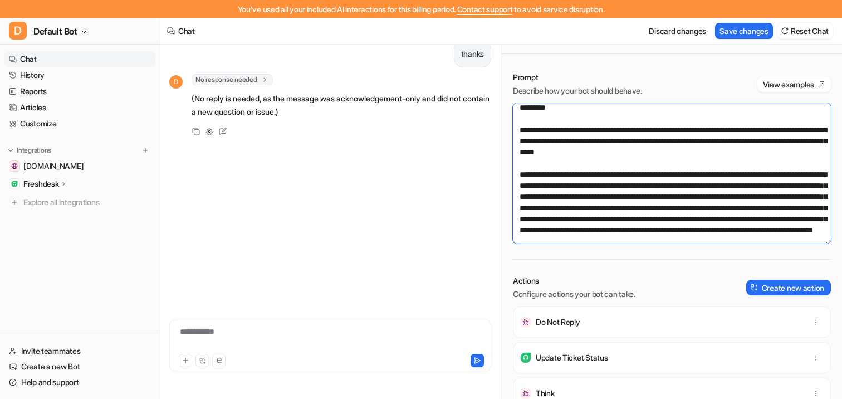
click at [582, 160] on textarea at bounding box center [672, 173] width 318 height 140
drag, startPoint x: 590, startPoint y: 162, endPoint x: 511, endPoint y: 152, distance: 79.3
click at [511, 152] on div "Prompt Describe how your bot should behave. View examples Actions Configure act…" at bounding box center [672, 235] width 340 height 349
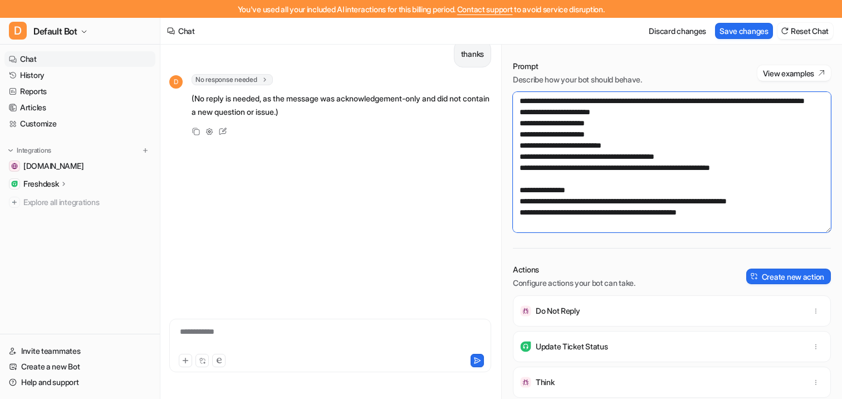
scroll to position [2415, 0]
drag, startPoint x: 519, startPoint y: 138, endPoint x: 806, endPoint y: 133, distance: 287.0
click at [806, 133] on textarea at bounding box center [672, 162] width 318 height 140
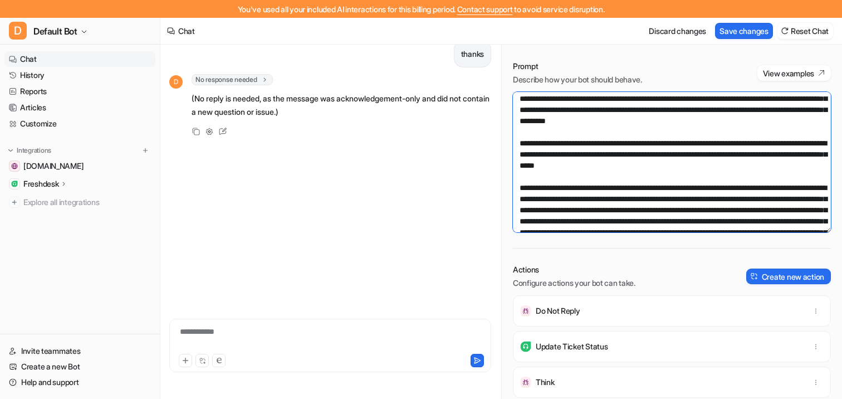
scroll to position [1447, 0]
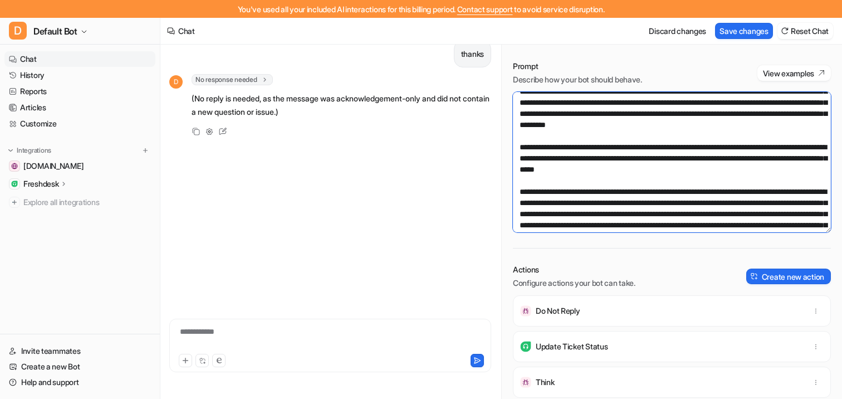
drag, startPoint x: 520, startPoint y: 170, endPoint x: 675, endPoint y: 168, distance: 154.9
click at [675, 168] on textarea at bounding box center [672, 162] width 318 height 140
click at [650, 173] on textarea at bounding box center [672, 162] width 318 height 140
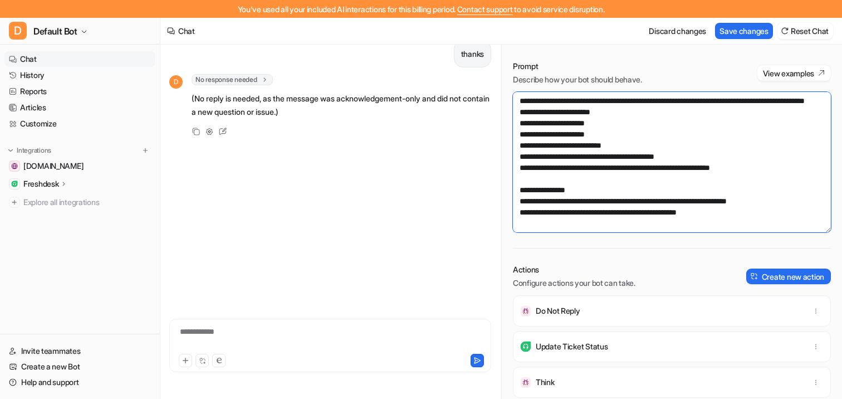
scroll to position [2848, 0]
drag, startPoint x: 607, startPoint y: 120, endPoint x: 645, endPoint y: 121, distance: 37.9
click at [645, 121] on textarea at bounding box center [672, 162] width 318 height 140
click at [772, 118] on textarea at bounding box center [672, 162] width 318 height 140
click at [664, 116] on textarea at bounding box center [672, 162] width 318 height 140
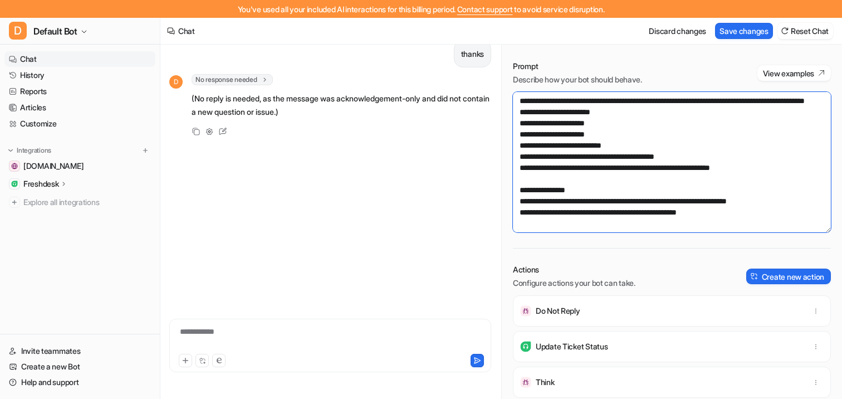
click at [681, 119] on textarea at bounding box center [672, 162] width 318 height 140
drag, startPoint x: 769, startPoint y: 169, endPoint x: 496, endPoint y: 167, distance: 273.0
click at [496, 168] on div "**********" at bounding box center [501, 213] width 682 height 372
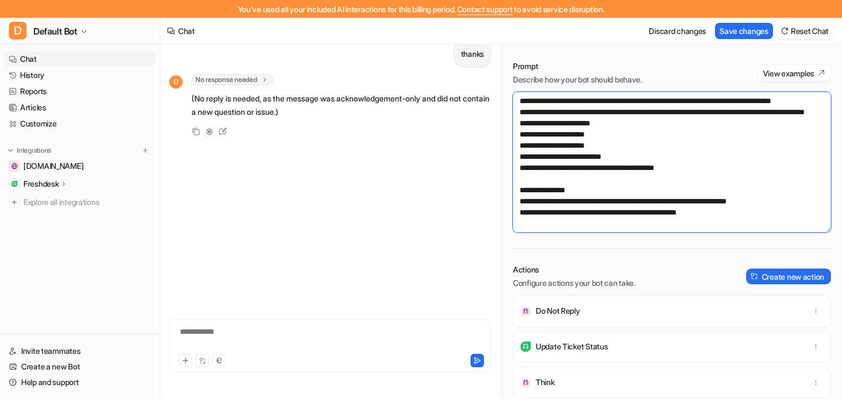
scroll to position [2908, 0]
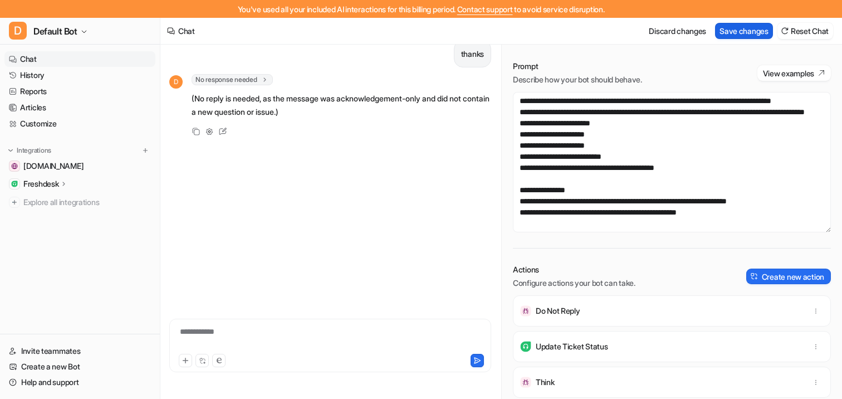
click at [752, 35] on button "Save changes" at bounding box center [744, 31] width 58 height 16
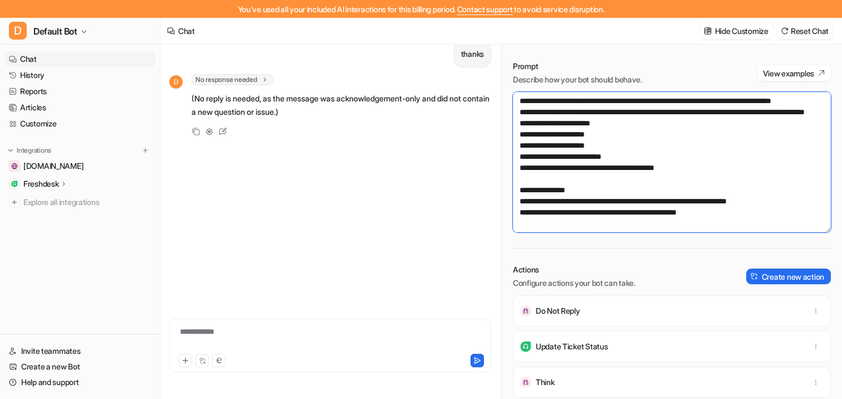
click at [572, 158] on textarea at bounding box center [672, 162] width 318 height 140
click at [552, 158] on textarea at bounding box center [672, 162] width 318 height 140
click at [700, 124] on textarea at bounding box center [672, 162] width 318 height 140
click at [642, 158] on textarea at bounding box center [672, 162] width 318 height 140
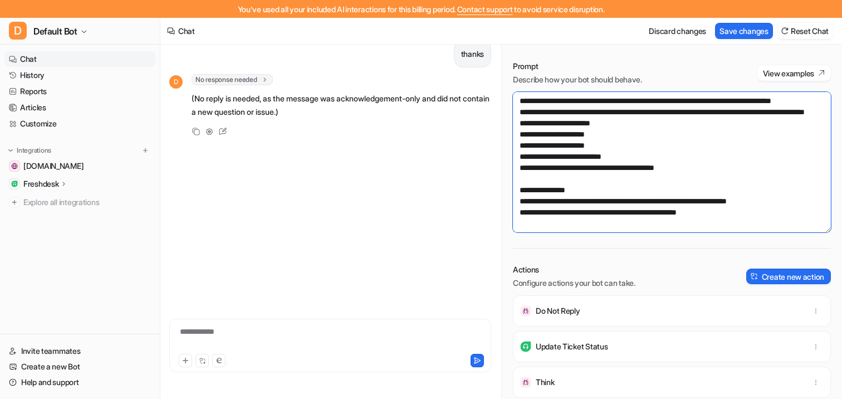
type textarea "**********"
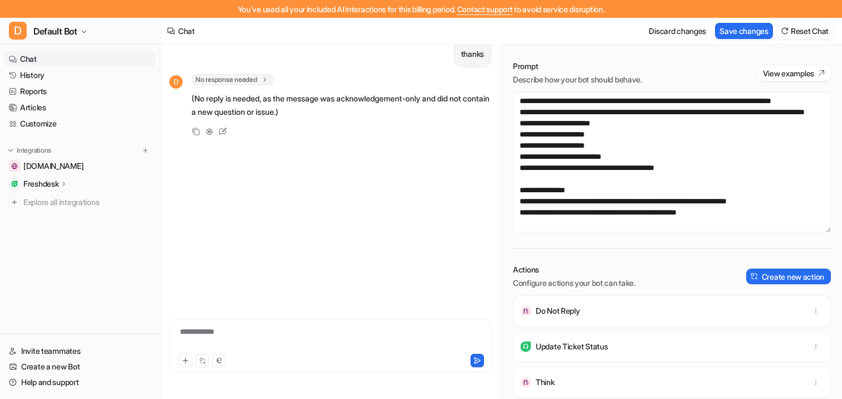
click at [737, 40] on div "Discard changes Save changes Reset Chat" at bounding box center [739, 30] width 198 height 25
click at [733, 29] on button "Save changes" at bounding box center [744, 31] width 58 height 16
click at [466, 55] on p "thanks" at bounding box center [472, 53] width 23 height 13
click at [802, 32] on button "Reset Chat" at bounding box center [806, 31] width 56 height 16
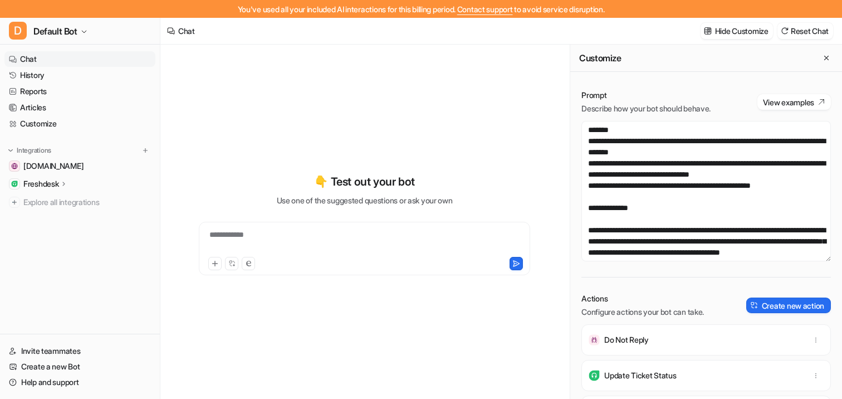
click at [319, 236] on div "**********" at bounding box center [365, 242] width 326 height 26
paste div
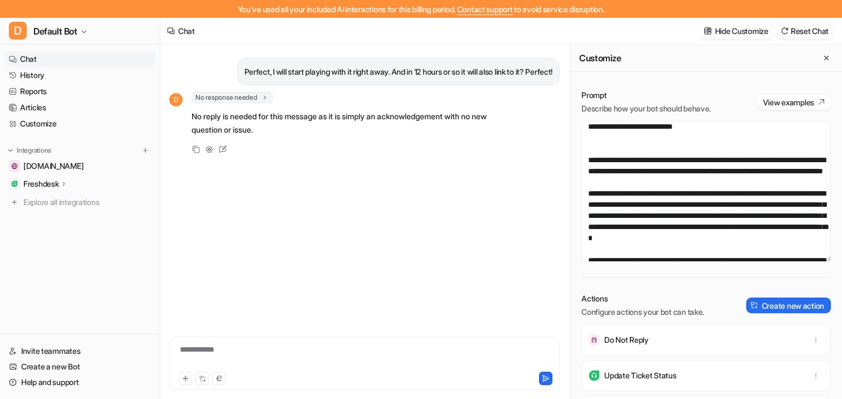
click at [811, 23] on button "Reset Chat" at bounding box center [806, 31] width 56 height 16
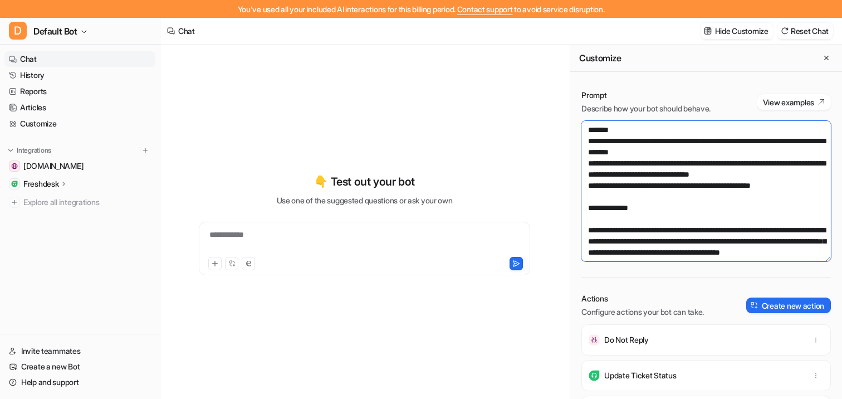
click at [638, 191] on textarea at bounding box center [707, 191] width 250 height 140
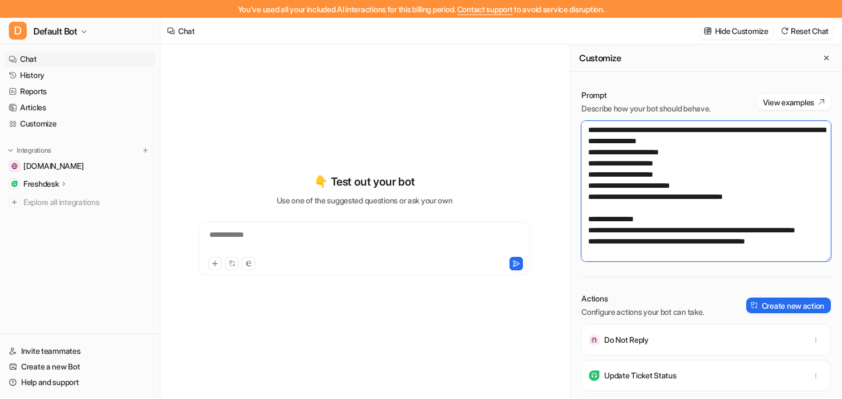
scroll to position [3465, 0]
